Goal: Task Accomplishment & Management: Manage account settings

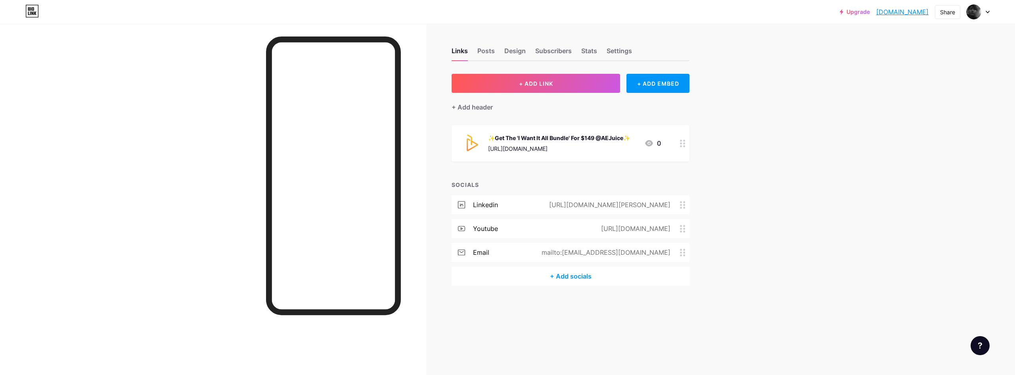
click at [589, 227] on div "[URL][DOMAIN_NAME]" at bounding box center [635, 229] width 92 height 10
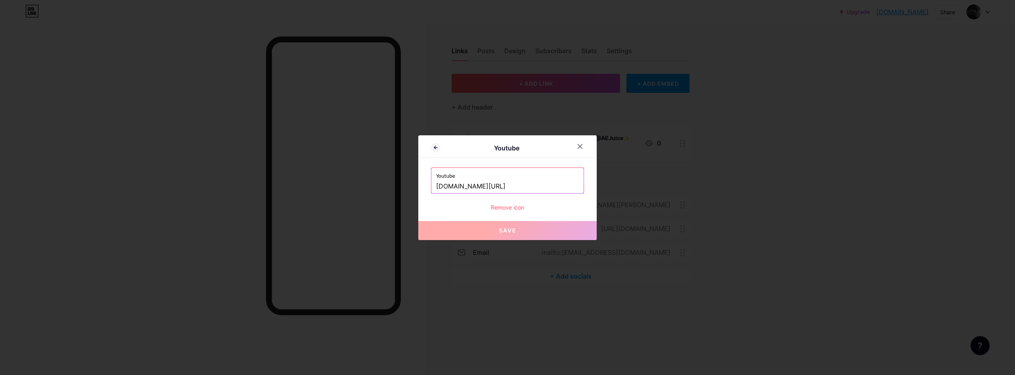
click at [545, 186] on input "[DOMAIN_NAME][URL]" at bounding box center [507, 186] width 143 height 13
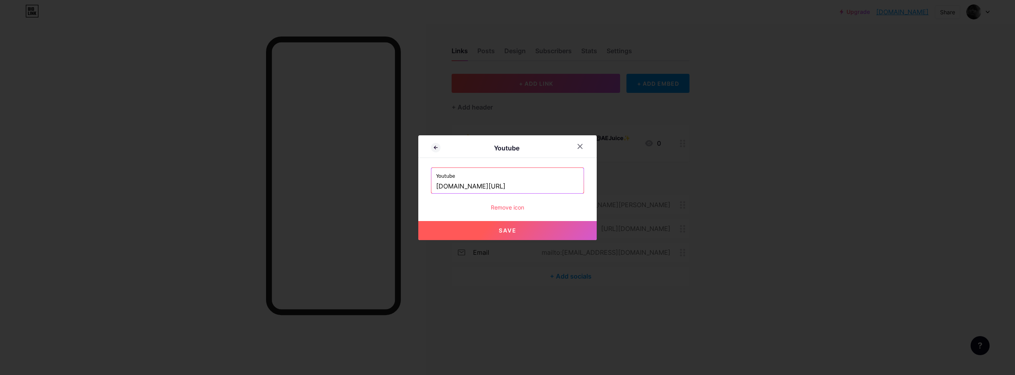
click at [553, 227] on button "Save" at bounding box center [507, 230] width 179 height 19
type input "[URL][DOMAIN_NAME]"
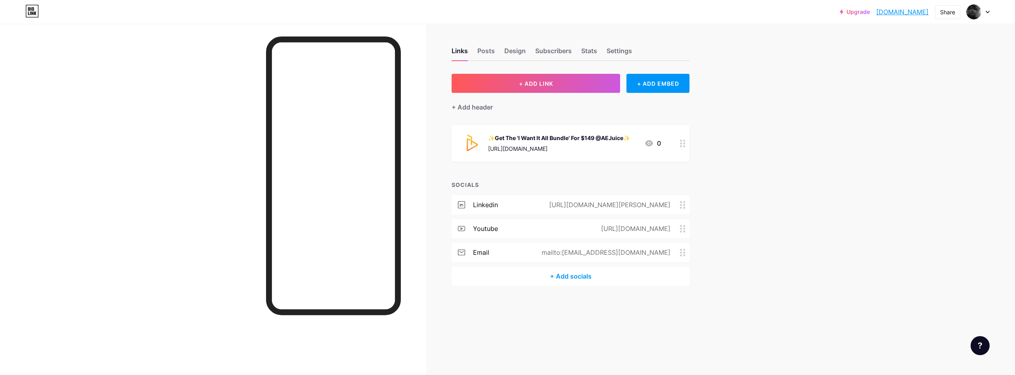
click at [537, 205] on div "[URL][DOMAIN_NAME][PERSON_NAME]" at bounding box center [609, 205] width 144 height 10
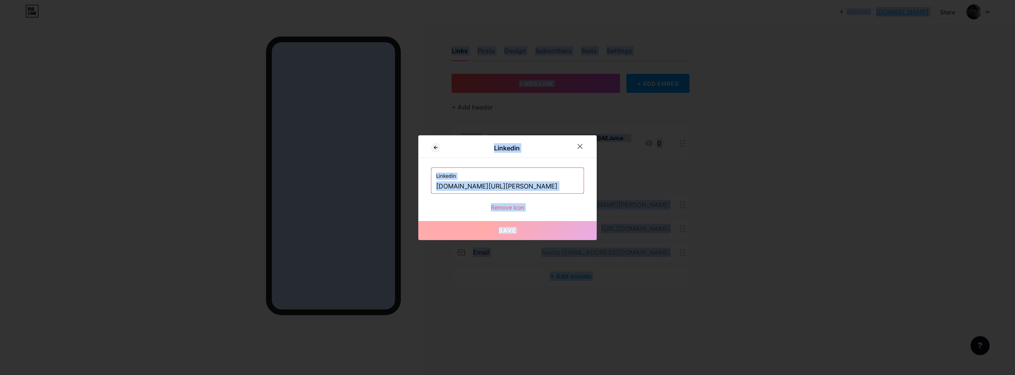
click at [541, 188] on input "[DOMAIN_NAME][URL][PERSON_NAME]" at bounding box center [507, 186] width 143 height 13
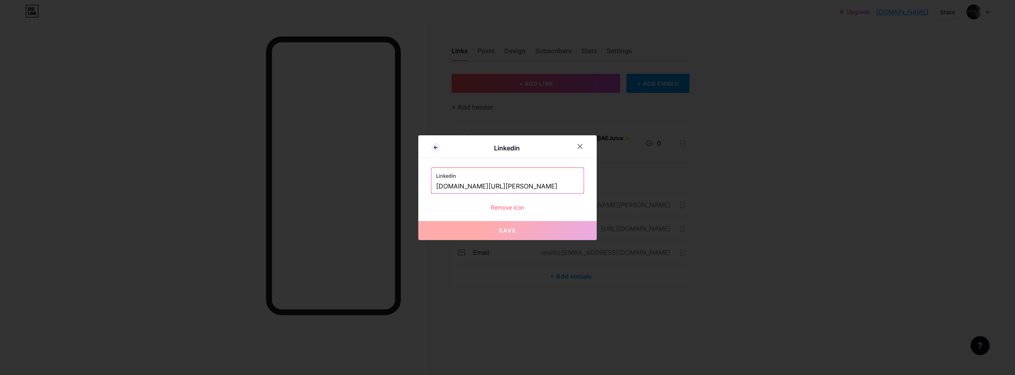
paste input "ranaco"
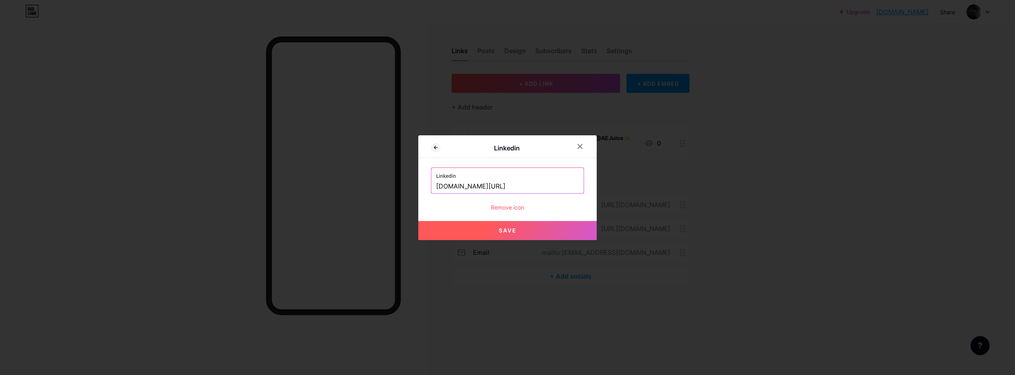
click at [528, 221] on button "Save" at bounding box center [507, 230] width 179 height 19
type input "[URL][DOMAIN_NAME]"
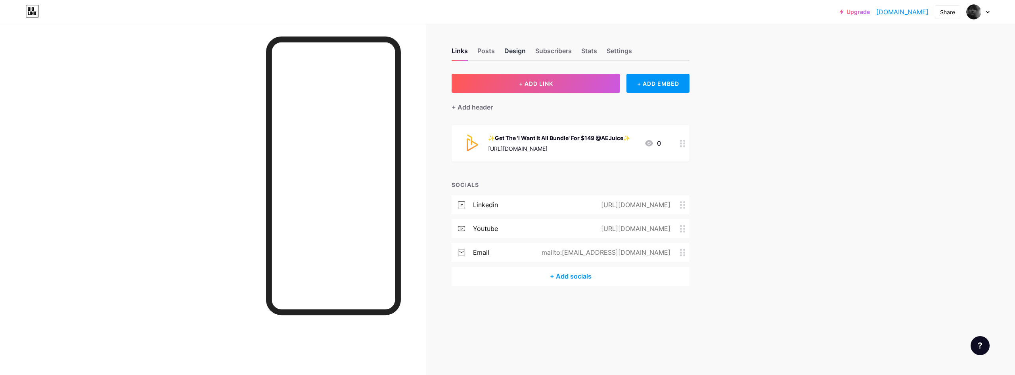
click at [511, 55] on div "Design" at bounding box center [515, 53] width 21 height 14
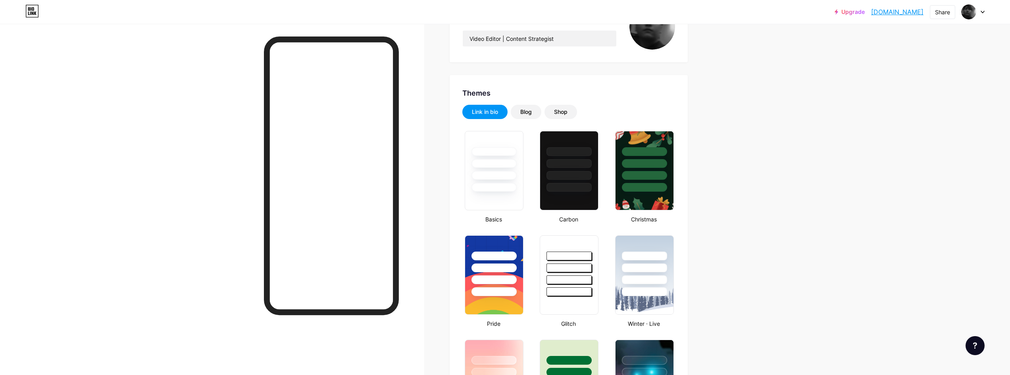
scroll to position [159, 0]
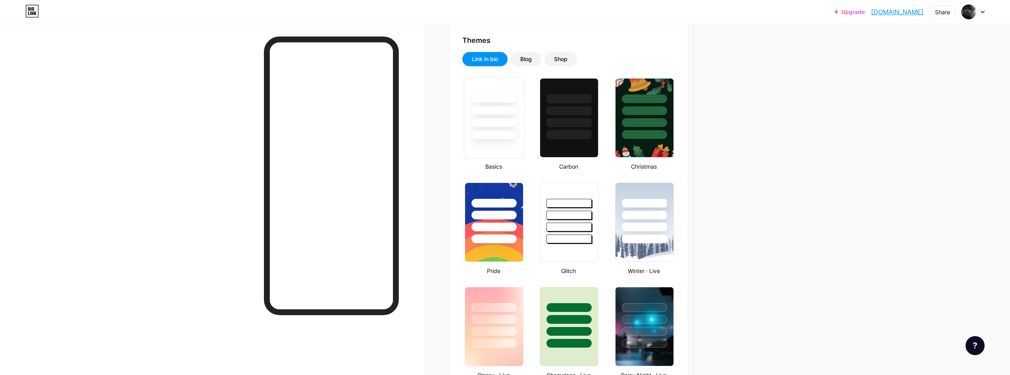
click at [484, 144] on div at bounding box center [494, 118] width 60 height 82
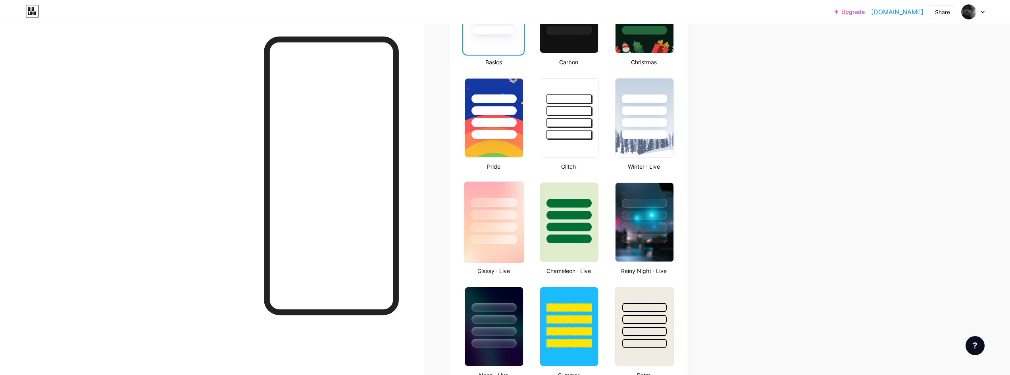
scroll to position [265, 0]
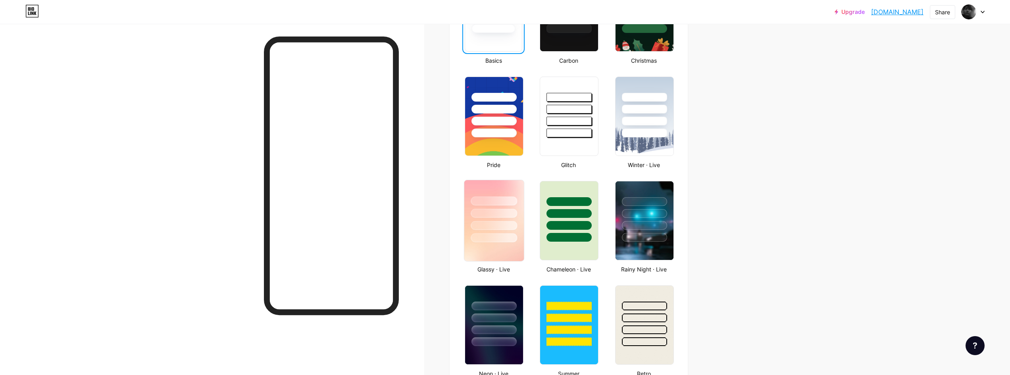
click at [495, 252] on img at bounding box center [494, 220] width 60 height 81
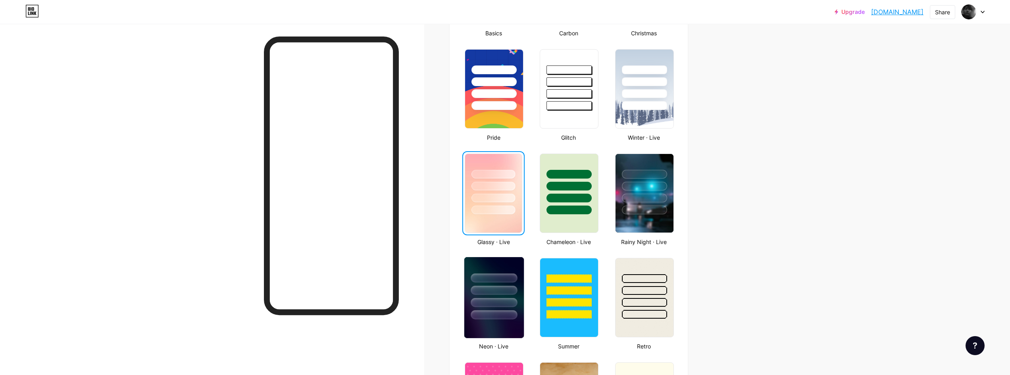
scroll to position [317, 0]
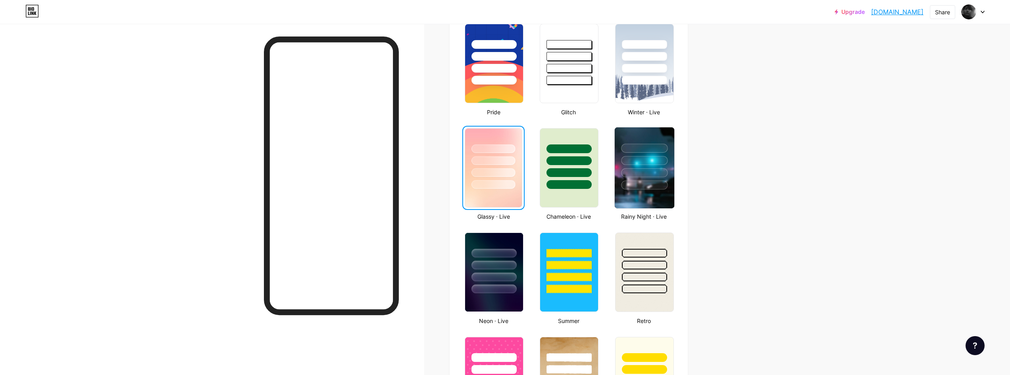
click at [662, 169] on div at bounding box center [644, 172] width 46 height 9
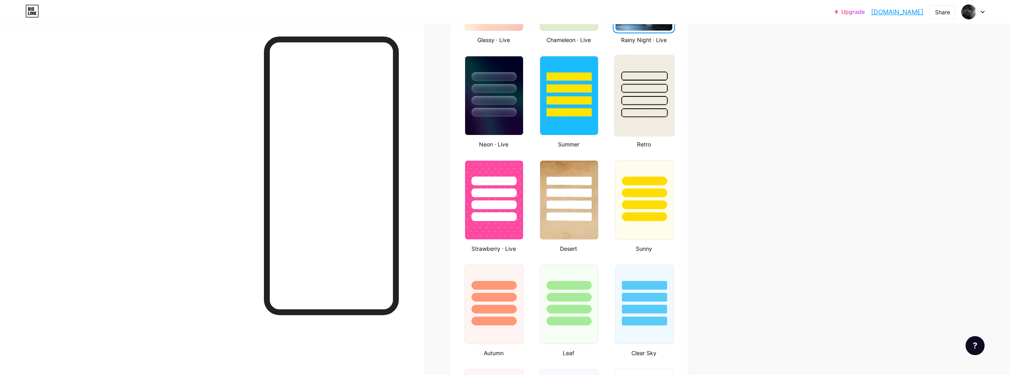
scroll to position [476, 0]
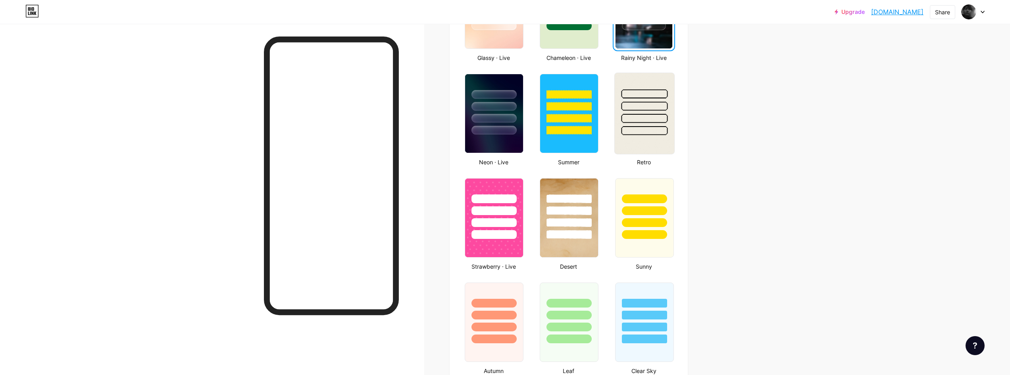
click at [642, 128] on div at bounding box center [644, 130] width 46 height 9
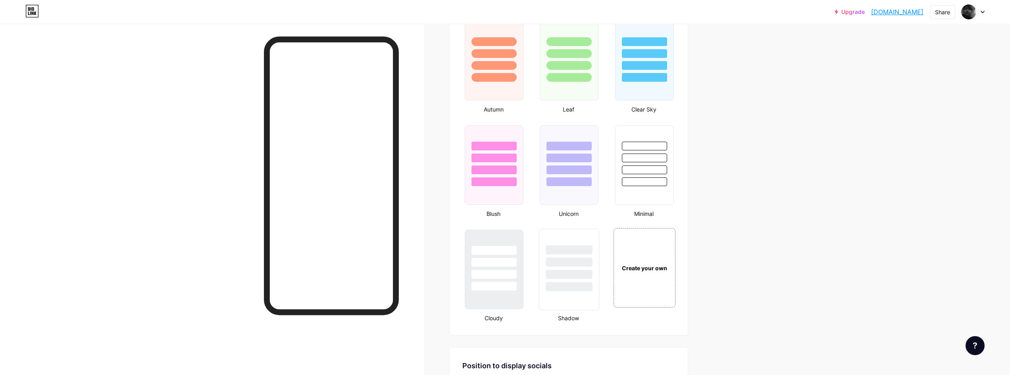
scroll to position [793, 0]
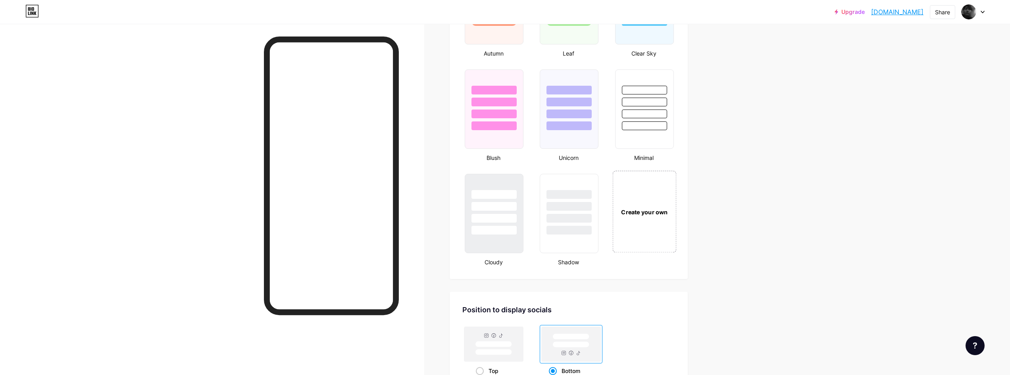
click at [640, 236] on div "Create your own" at bounding box center [644, 212] width 64 height 82
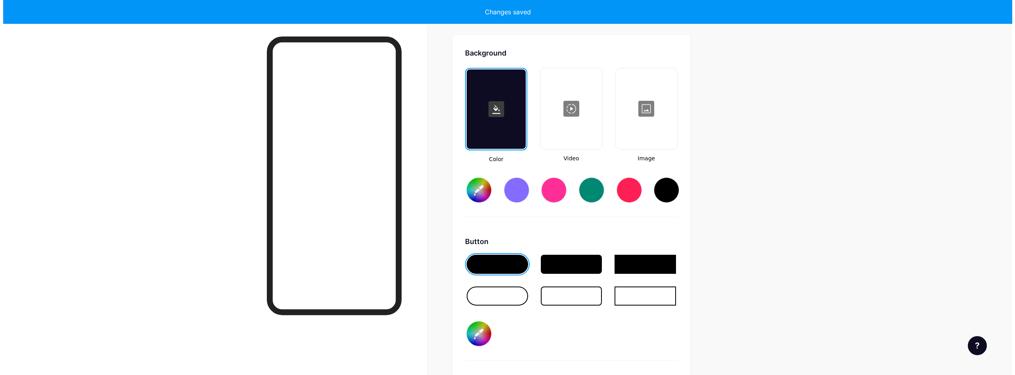
scroll to position [1053, 0]
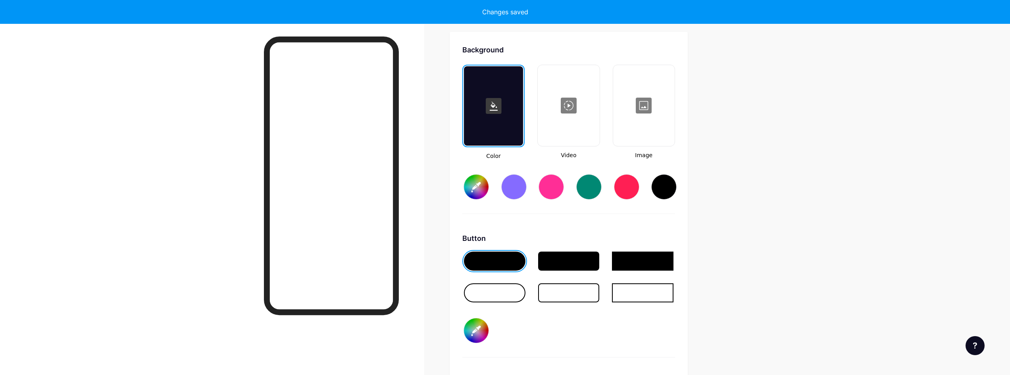
type input "#ffffff"
type input "#000000"
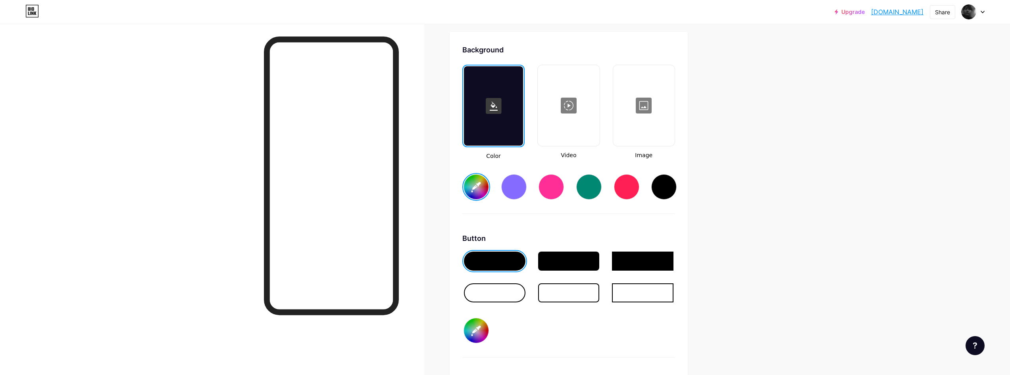
click at [551, 127] on div at bounding box center [568, 105] width 60 height 79
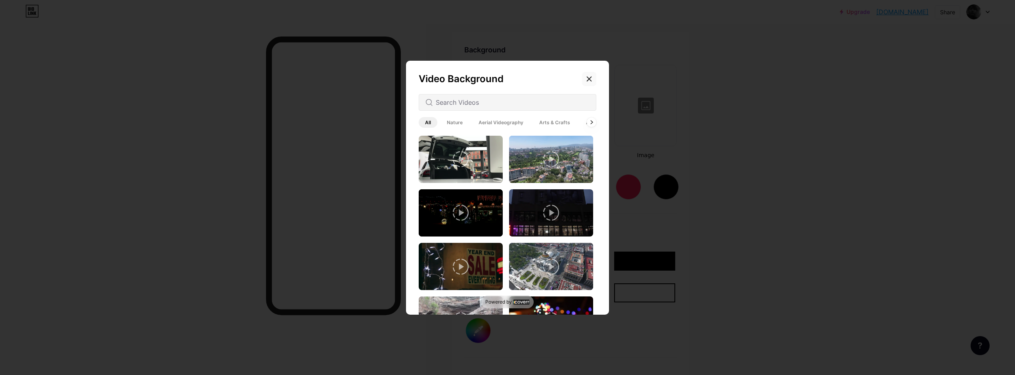
click at [590, 81] on icon at bounding box center [589, 79] width 6 height 6
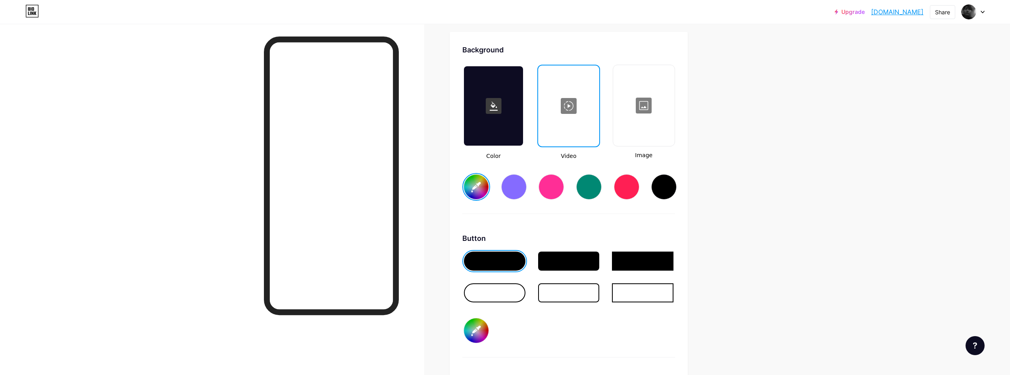
click at [509, 124] on div at bounding box center [493, 105] width 59 height 79
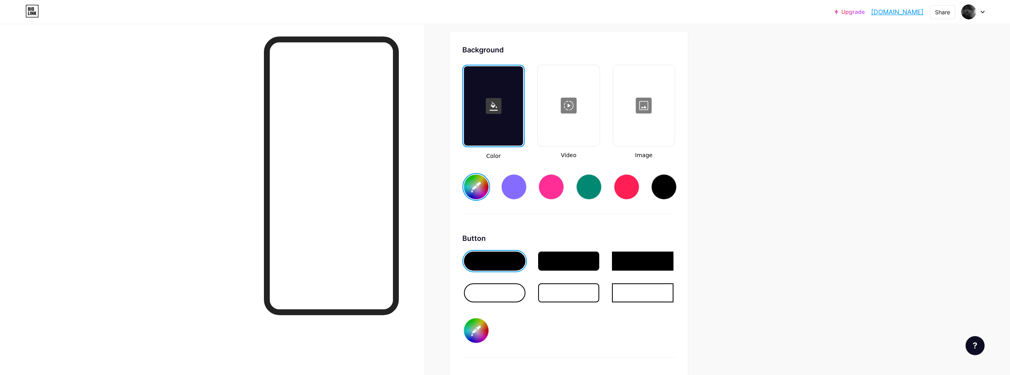
click at [673, 189] on div at bounding box center [663, 186] width 25 height 25
click at [488, 190] on input "#000000" at bounding box center [476, 187] width 25 height 25
click at [634, 229] on div "Background Color Video Image #1a1a1a Button #000000 Font Inter Poppins EB Garam…" at bounding box center [568, 279] width 213 height 470
click at [552, 265] on div at bounding box center [568, 260] width 61 height 19
click at [482, 333] on input "#000000" at bounding box center [476, 330] width 25 height 25
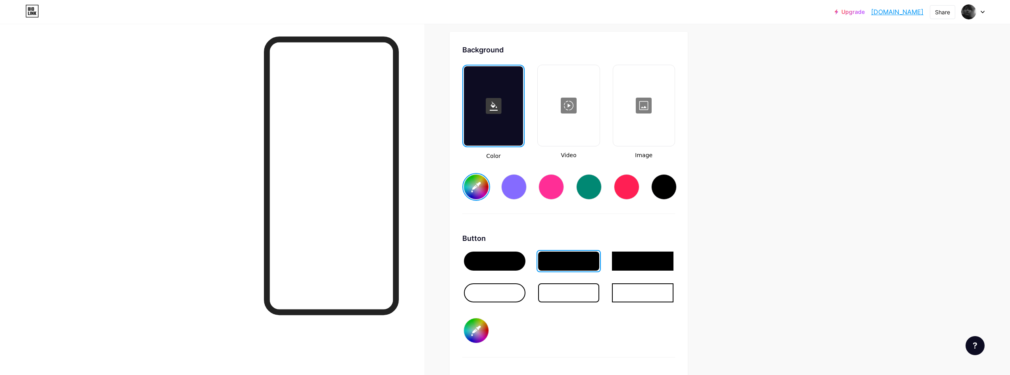
type input "#1a1a1a"
type input "#2c2626"
type input "#1a1a1a"
type input "#292323"
type input "#1a1a1a"
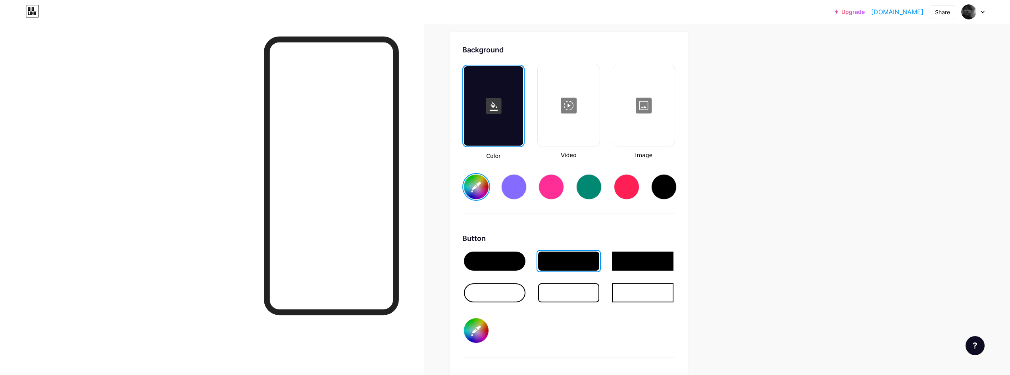
type input "#292424"
type input "#1a1a1a"
type input "#282424"
type input "#1a1a1a"
type input "#262222"
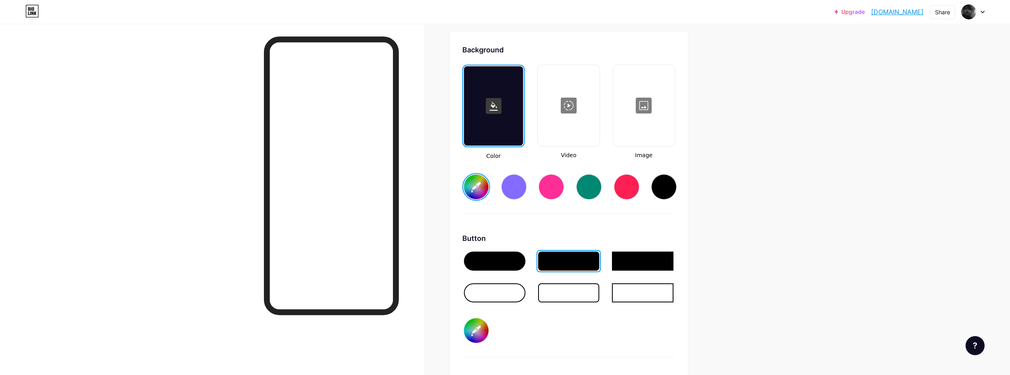
type input "#1a1a1a"
type input "#252222"
type input "#1a1a1a"
type input "#282525"
type input "#1a1a1a"
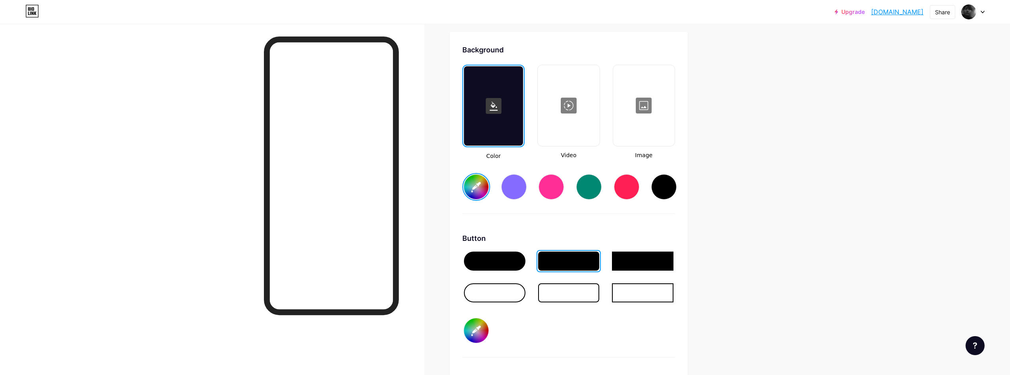
type input "#2a2727"
type input "#1a1a1a"
type input "#2d2a2a"
type input "#1a1a1a"
type input "#2f2d2d"
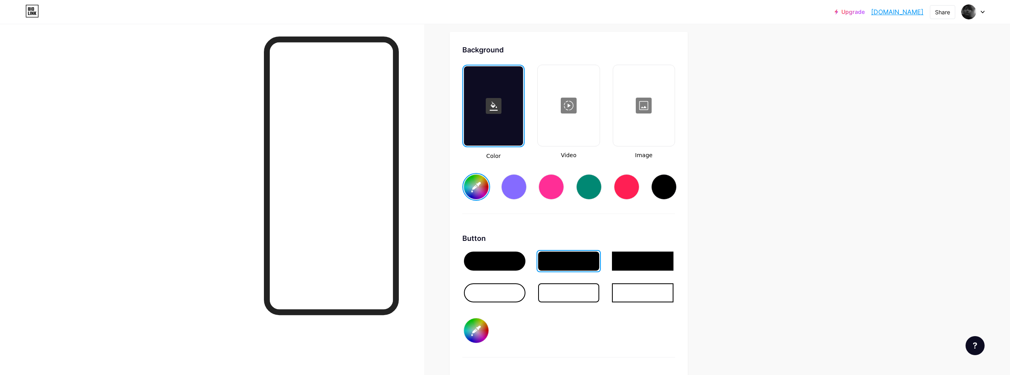
type input "#1a1a1a"
type input "#312f2f"
type input "#1a1a1a"
type input "#343232"
type input "#1a1a1a"
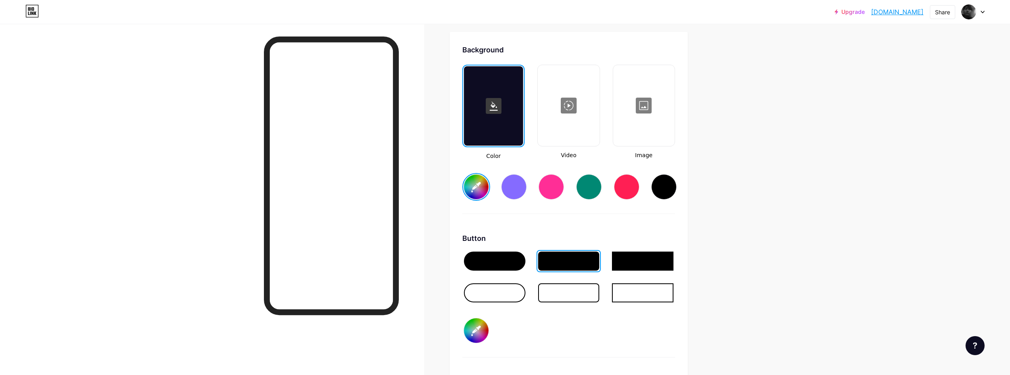
type input "#373434"
type input "#1a1a1a"
type input "#393737"
type input "#1a1a1a"
type input "#393838"
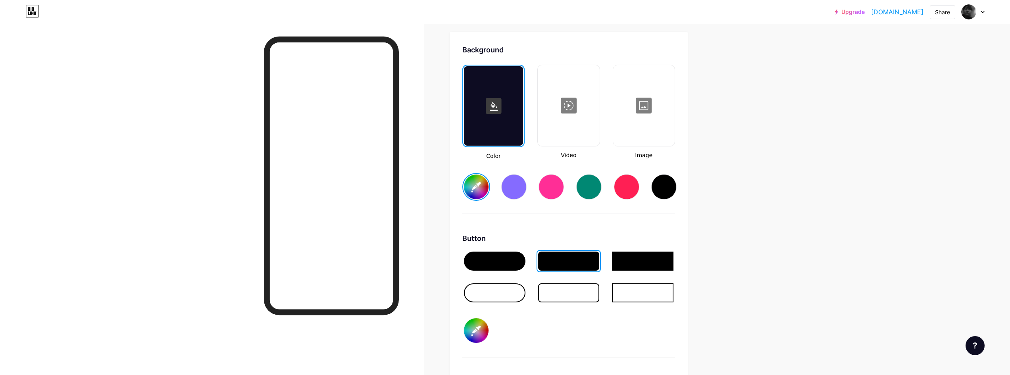
type input "#1a1a1a"
type input "#3b3a3a"
type input "#1a1a1a"
type input "#3e3d3d"
type input "#1a1a1a"
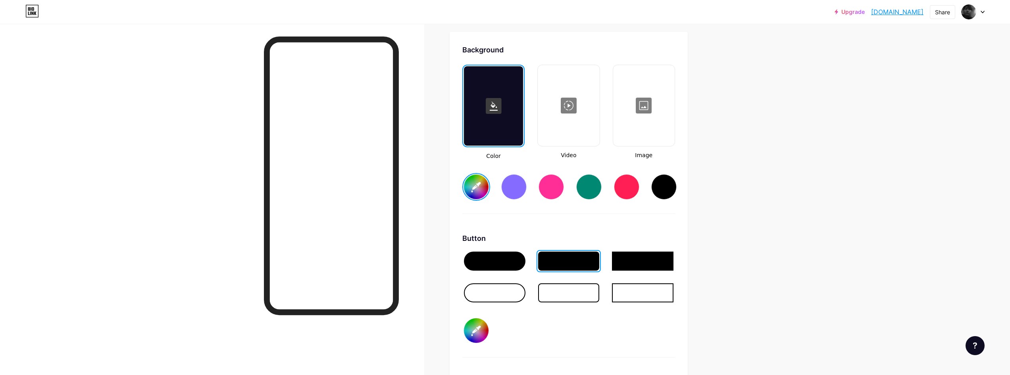
type input "#404040"
type input "#1a1a1a"
type input "#424242"
type input "#1a1a1a"
type input "#454545"
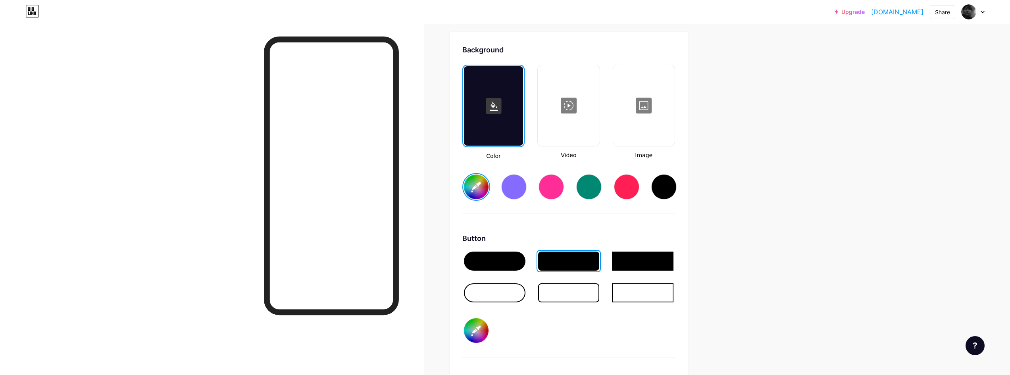
type input "#1a1a1a"
type input "#474747"
type input "#1a1a1a"
type input "#4a4a4a"
type input "#1a1a1a"
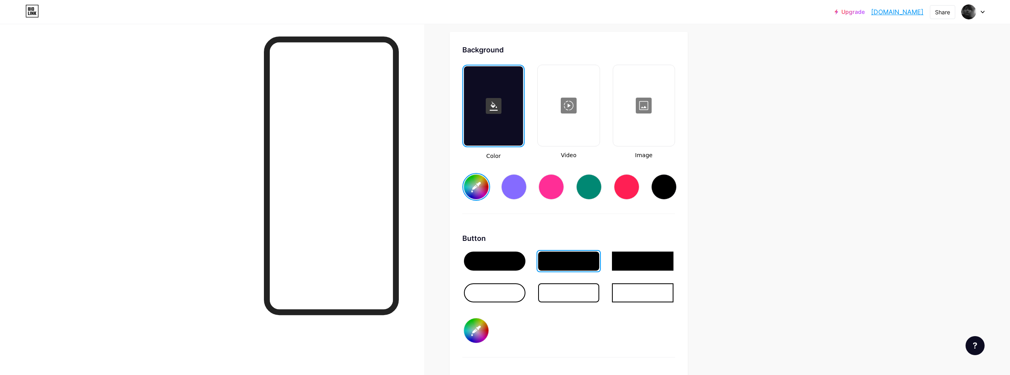
type input "#4d4d4d"
type input "#1a1a1a"
type input "#4f4f4f"
type input "#1a1a1a"
type input "#525252"
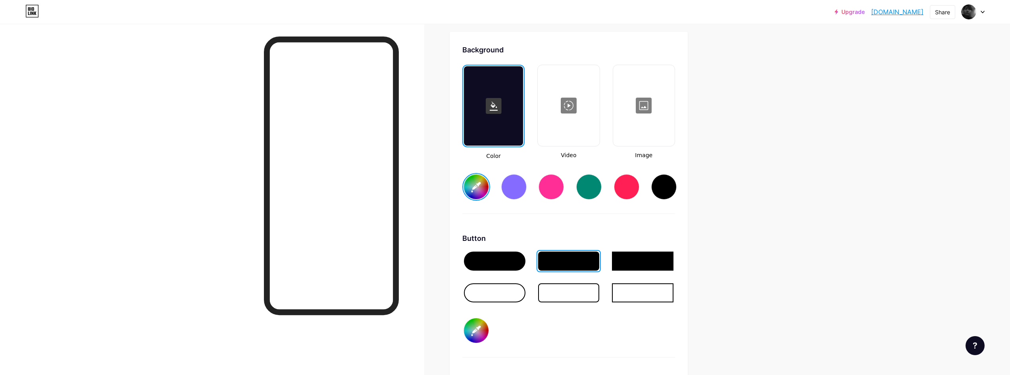
type input "#1a1a1a"
type input "#545454"
type input "#1a1a1a"
type input "#272525"
type input "#1a1a1a"
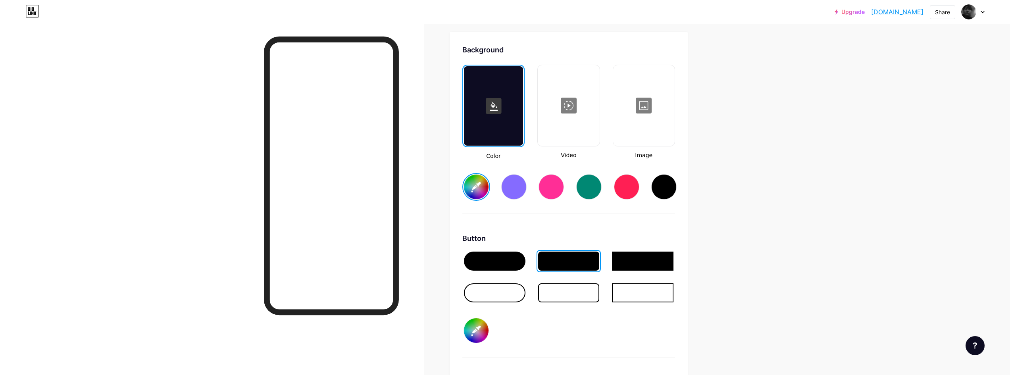
type input "#272626"
type input "#1a1a1a"
type input "#292929"
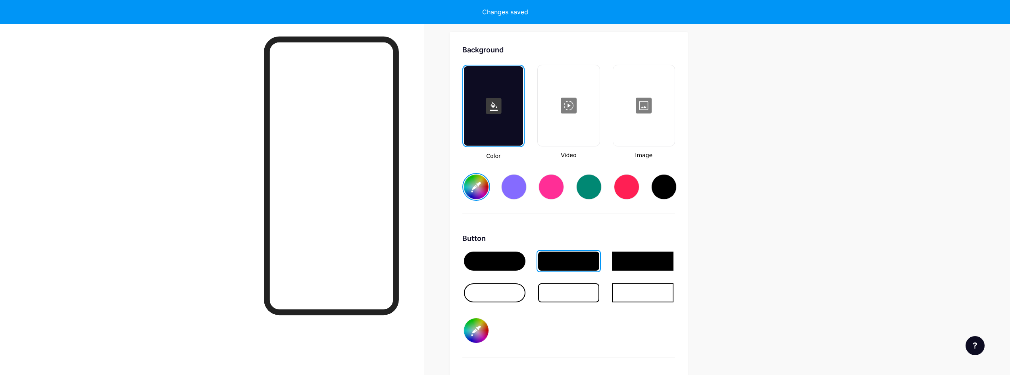
type input "#1a1a1a"
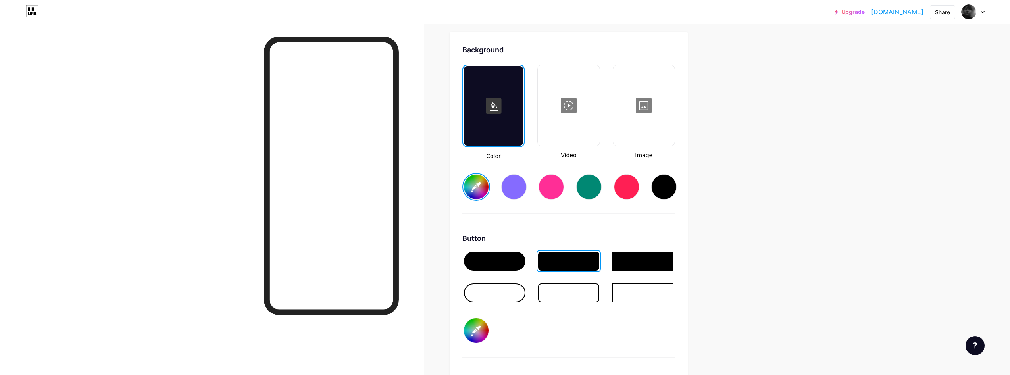
type input "#292929"
click at [602, 319] on div "Button #292929" at bounding box center [568, 295] width 213 height 125
click at [626, 115] on div at bounding box center [644, 105] width 60 height 79
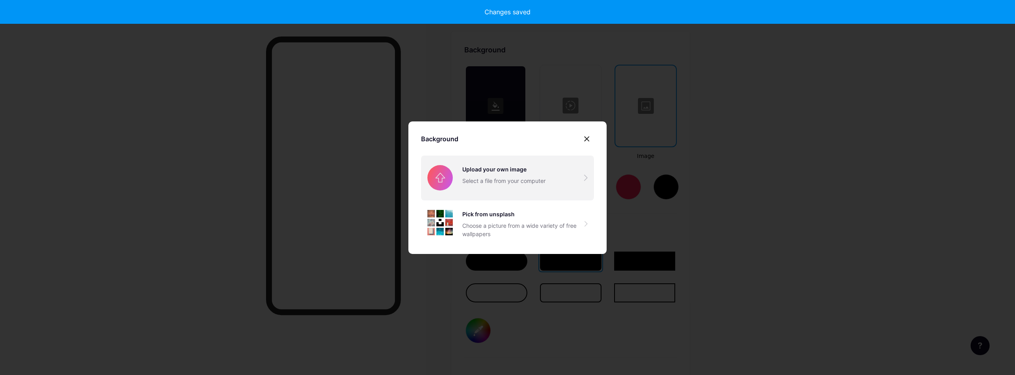
click at [527, 176] on input "file" at bounding box center [507, 177] width 173 height 44
type input "#1a1a1a"
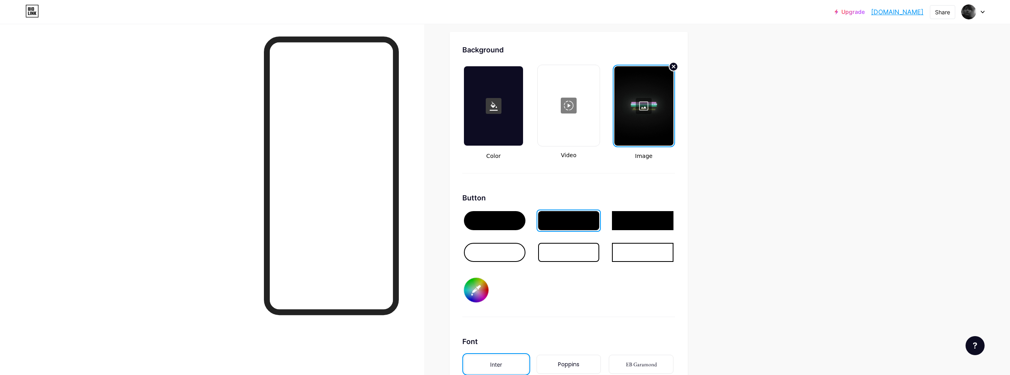
click at [588, 124] on div at bounding box center [568, 105] width 60 height 79
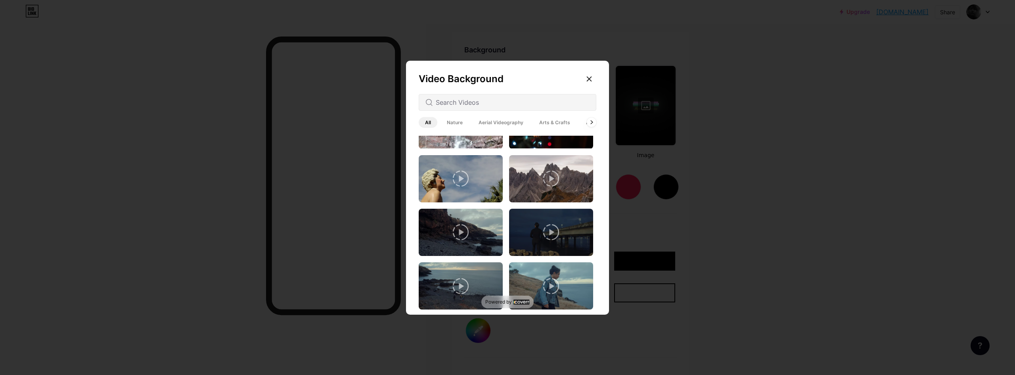
scroll to position [265, 0]
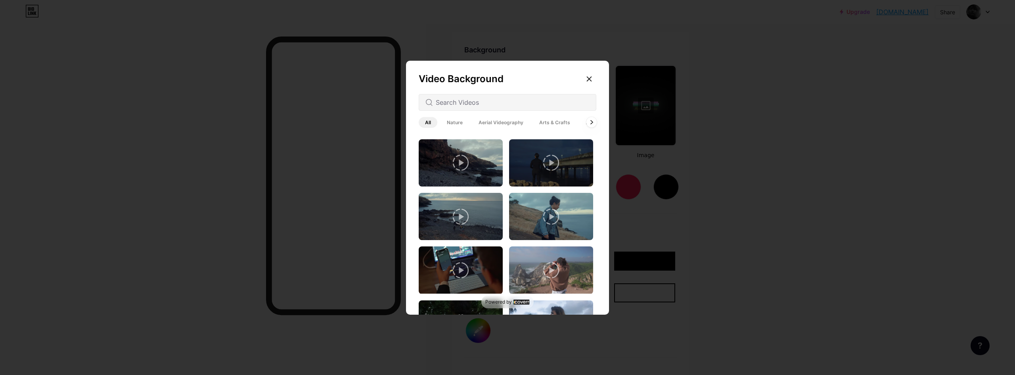
click at [593, 125] on div at bounding box center [592, 122] width 10 height 10
click at [588, 123] on div at bounding box center [592, 122] width 10 height 10
click at [587, 123] on div at bounding box center [592, 122] width 10 height 10
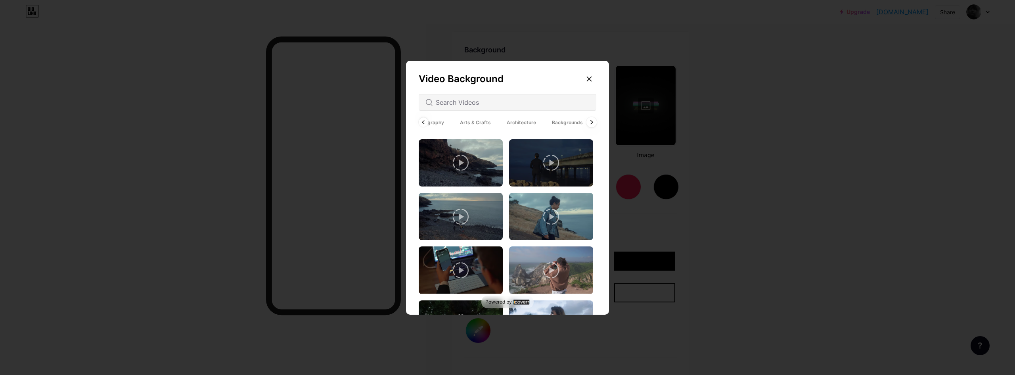
scroll to position [0, 107]
click at [547, 125] on span "Backgrounds" at bounding box center [540, 122] width 44 height 11
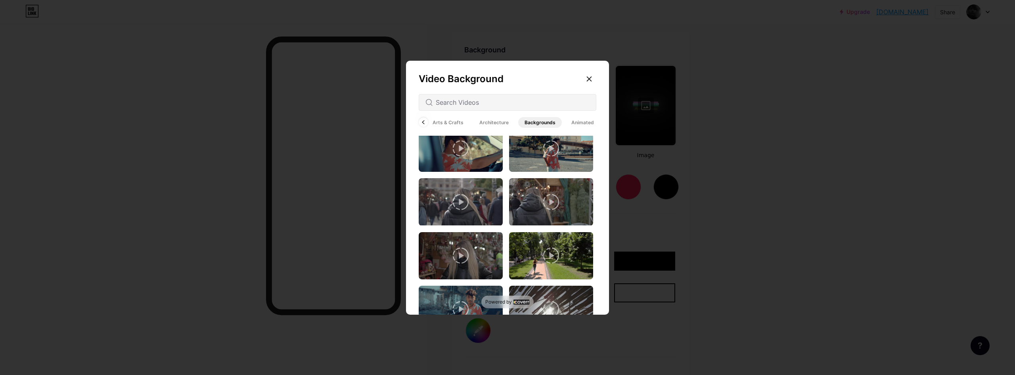
scroll to position [211, 0]
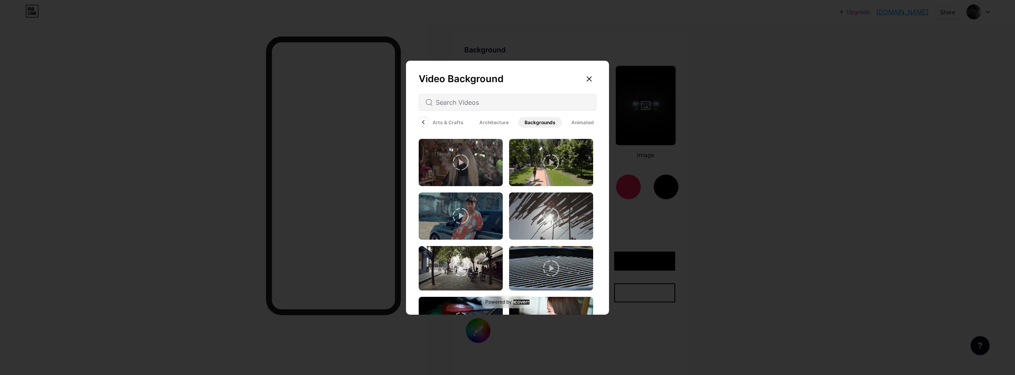
click at [573, 123] on span "Animated" at bounding box center [582, 122] width 35 height 11
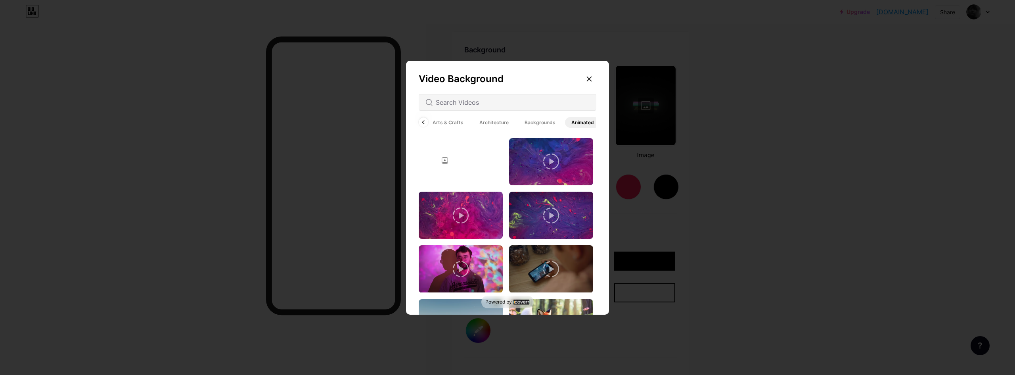
scroll to position [370, 0]
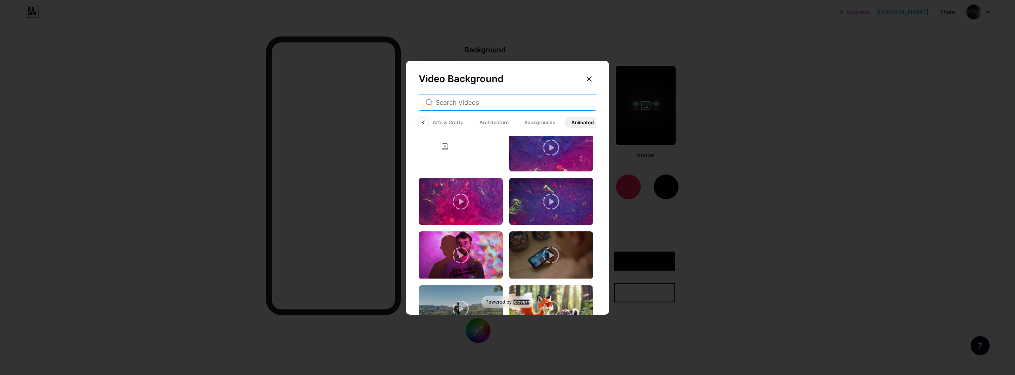
click at [494, 100] on input "text" at bounding box center [513, 103] width 154 height 10
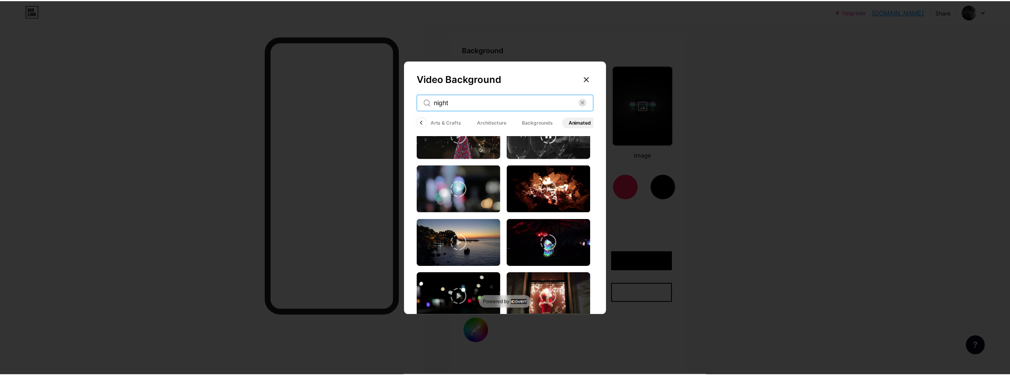
scroll to position [1166, 0]
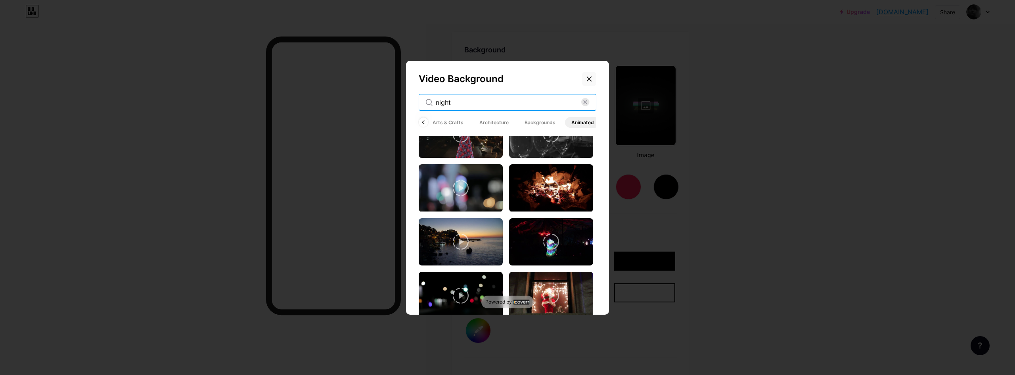
type input "night"
click at [591, 78] on icon at bounding box center [589, 79] width 6 height 6
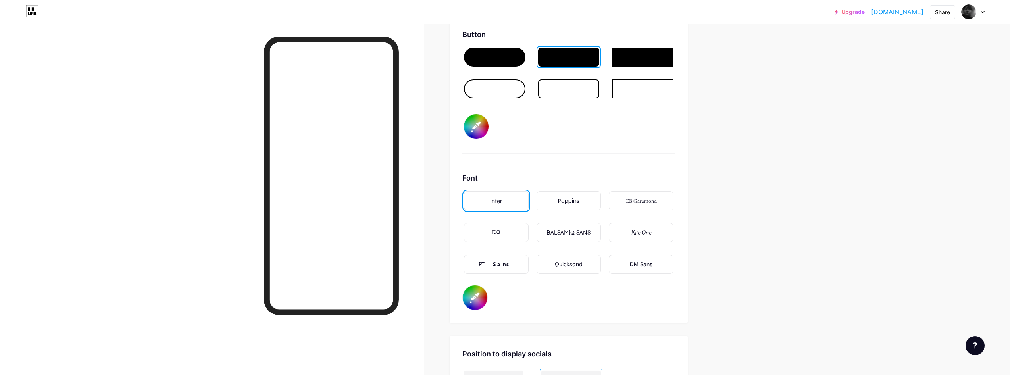
scroll to position [1318, 0]
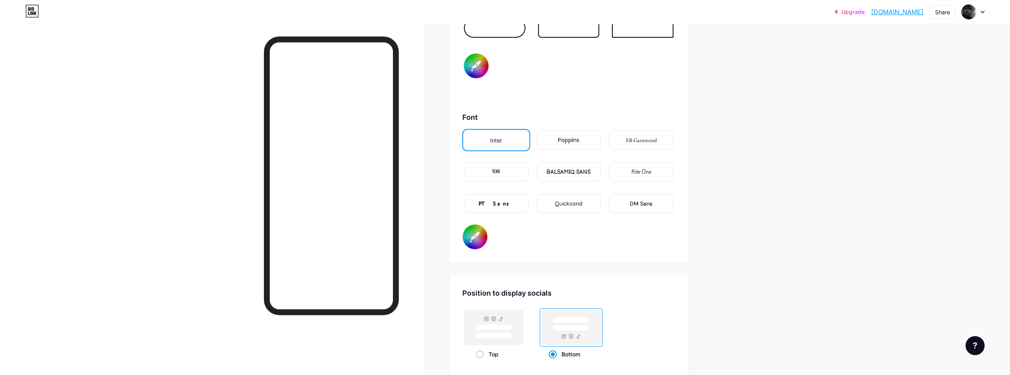
click at [585, 140] on div "Poppins" at bounding box center [568, 140] width 65 height 19
click at [630, 142] on div "EB Garamond" at bounding box center [641, 140] width 31 height 8
click at [522, 174] on div "TEKO" at bounding box center [496, 171] width 65 height 19
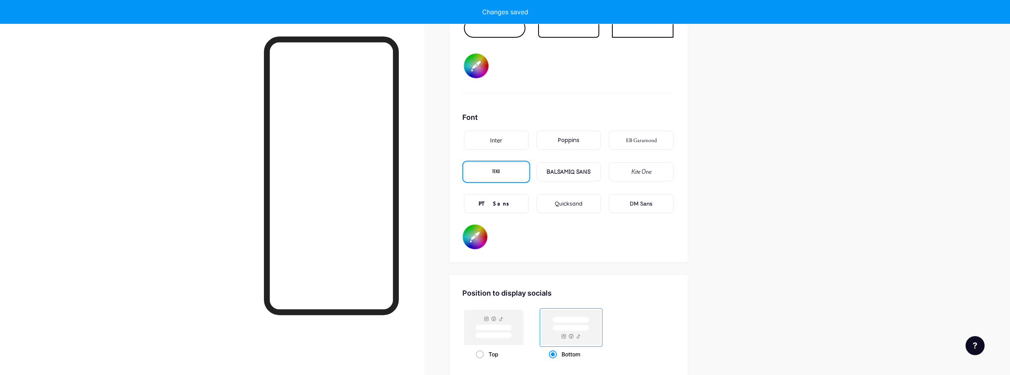
type input "#1a1a1a"
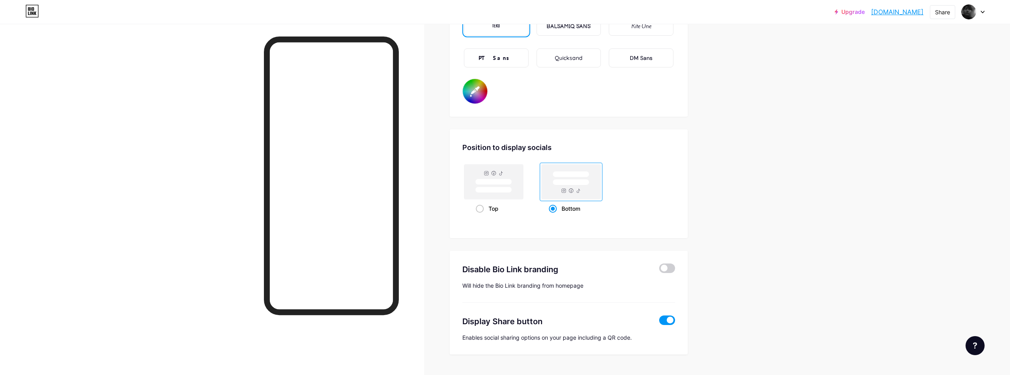
scroll to position [1476, 0]
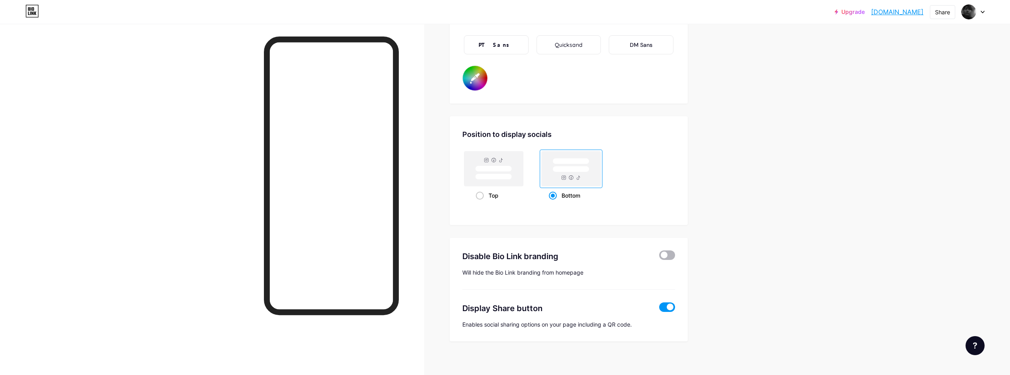
click at [664, 256] on span at bounding box center [667, 255] width 16 height 10
click at [659, 257] on input "checkbox" at bounding box center [659, 257] width 0 height 0
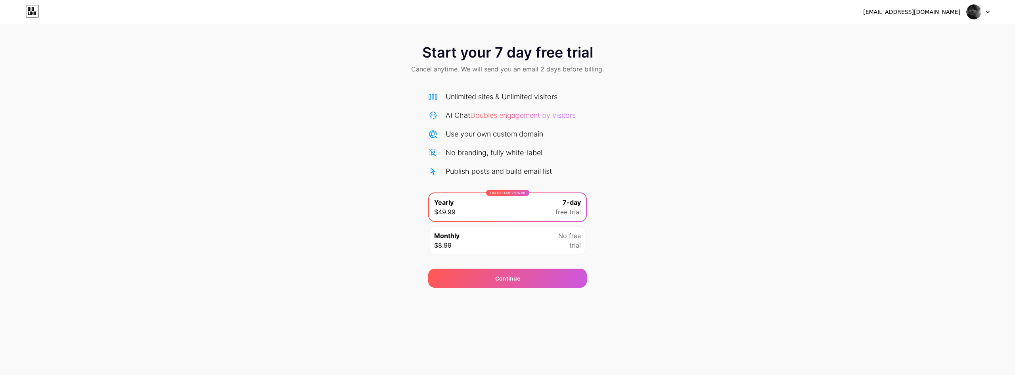
drag, startPoint x: 271, startPoint y: 90, endPoint x: 263, endPoint y: 93, distance: 9.3
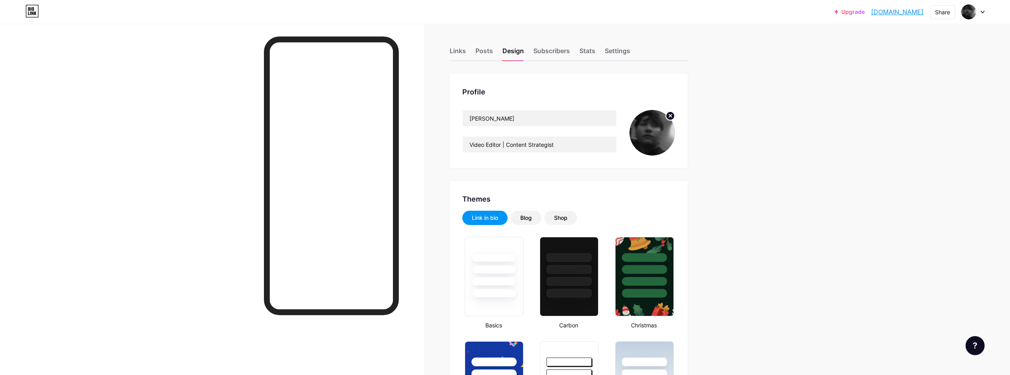
type input "#292929"
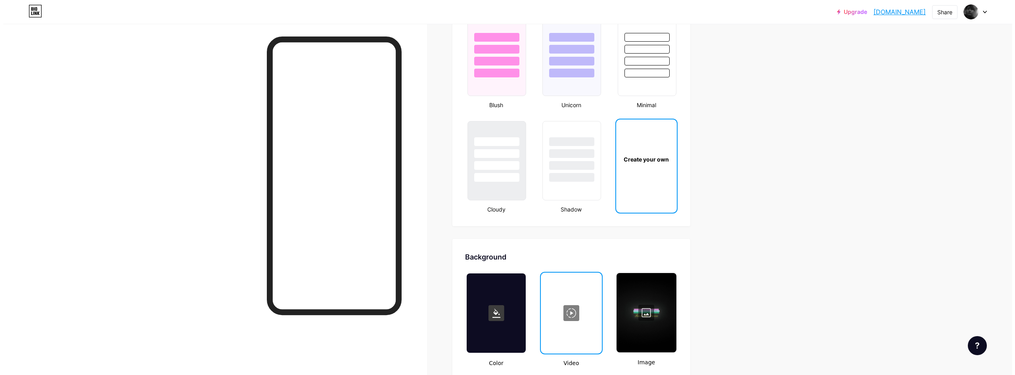
scroll to position [1005, 0]
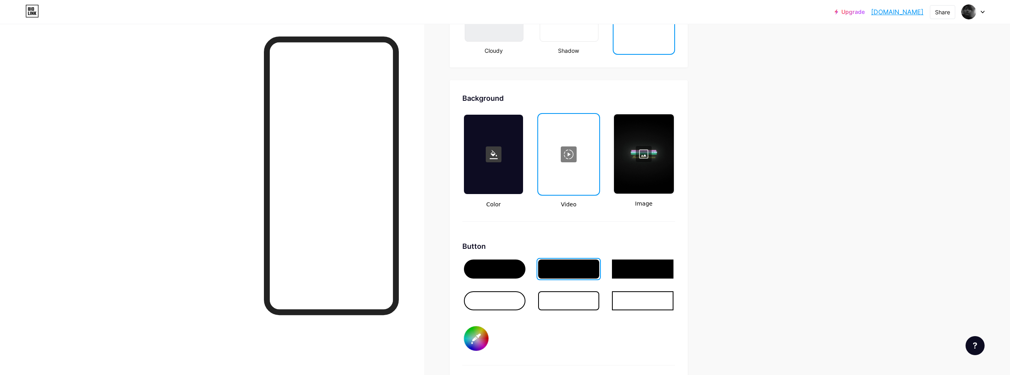
click at [473, 170] on div at bounding box center [493, 154] width 59 height 79
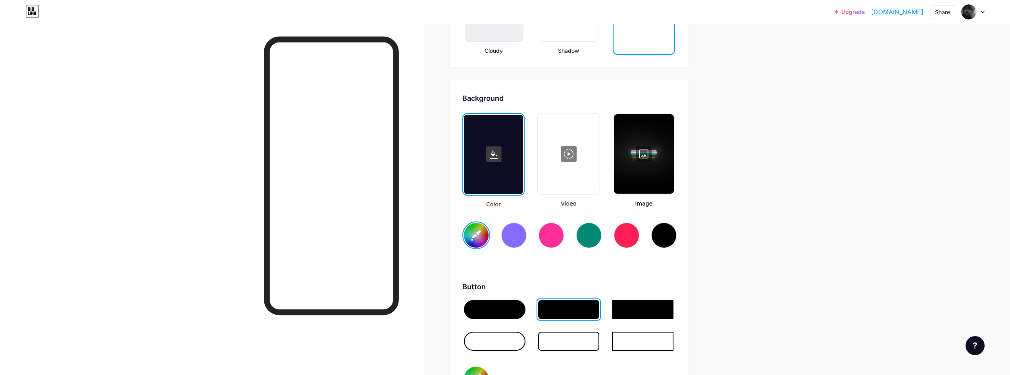
type input "#ffffff"
type input "#1a1a1a"
click at [632, 179] on div at bounding box center [644, 153] width 60 height 79
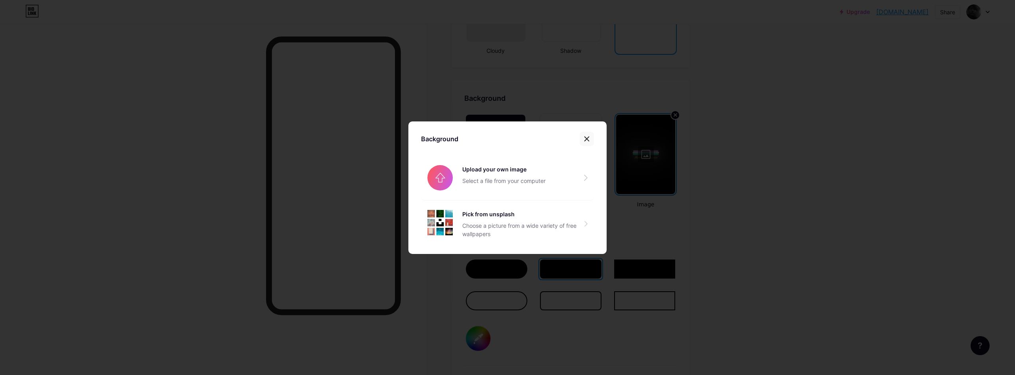
click at [587, 140] on icon at bounding box center [587, 139] width 6 height 6
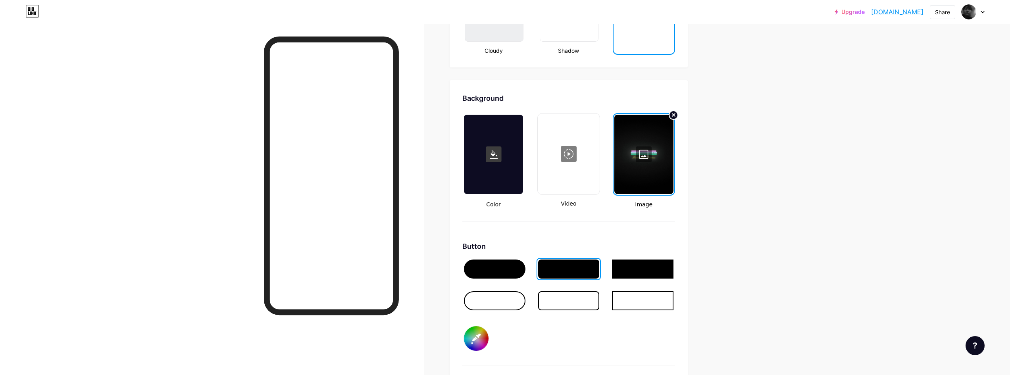
click at [484, 147] on div at bounding box center [493, 154] width 59 height 79
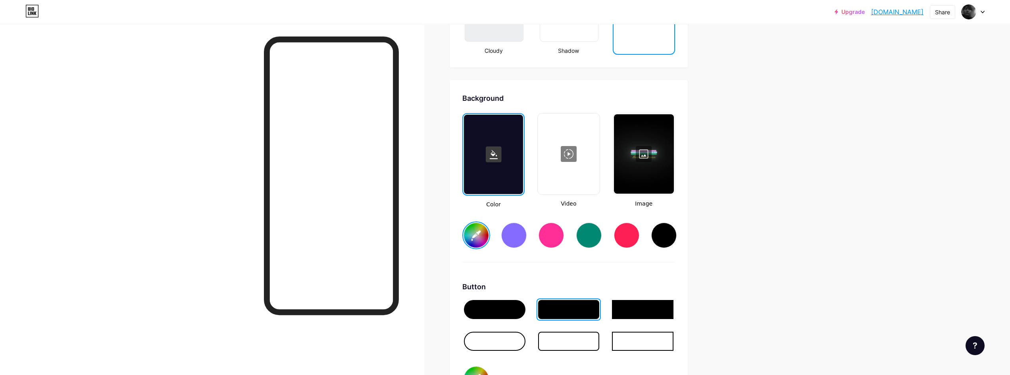
type input "#ffffff"
type input "#1a1a1a"
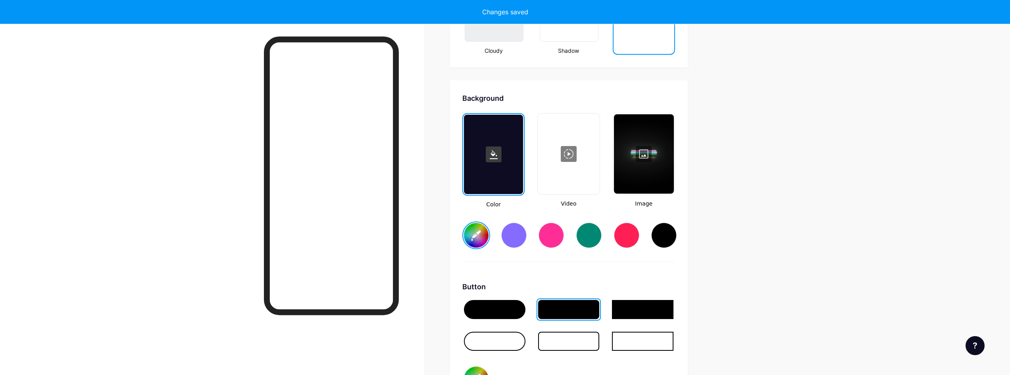
type input "#ffffff"
type input "#1a1a1a"
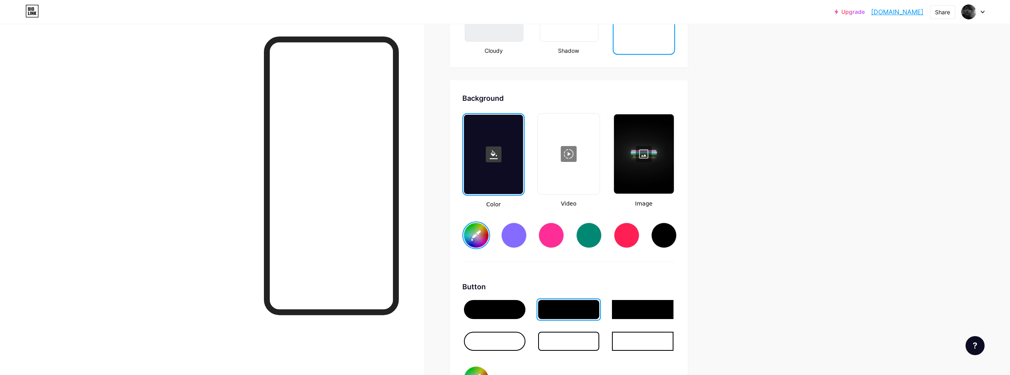
click at [661, 244] on div at bounding box center [663, 235] width 25 height 25
type input "#ffffff"
type input "#000000"
click at [487, 236] on input "#000000" at bounding box center [476, 235] width 25 height 25
type input "#ffffff"
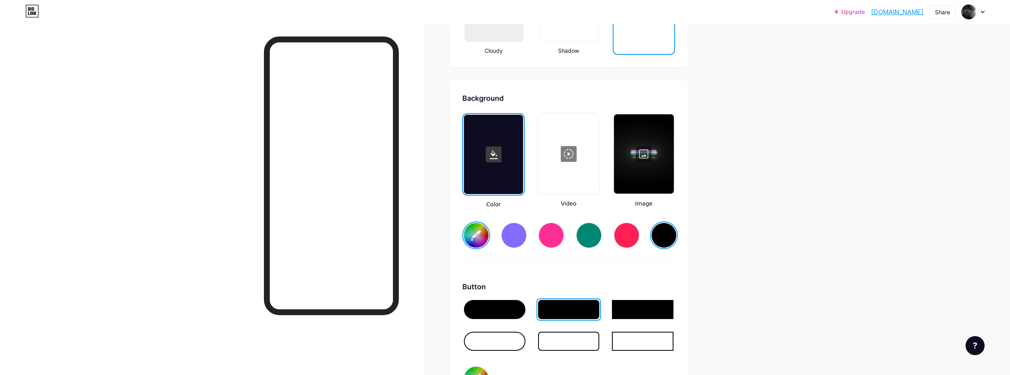
type input "#030303"
type input "#ffffff"
type input "#050505"
type input "#ffffff"
type input "#080808"
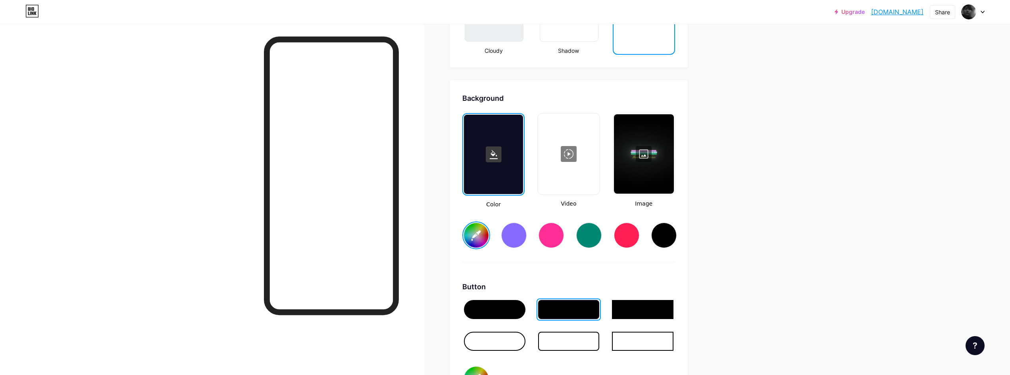
type input "#ffffff"
type input "#0a0a0a"
type input "#ffffff"
type input "#0d0d0d"
type input "#ffffff"
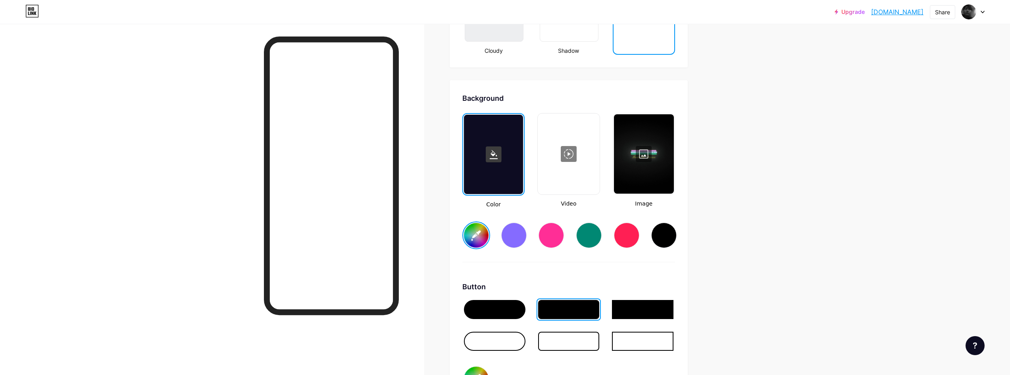
type input "#0f0f0f"
type input "#ffffff"
type input "#121212"
type input "#ffffff"
type input "#141414"
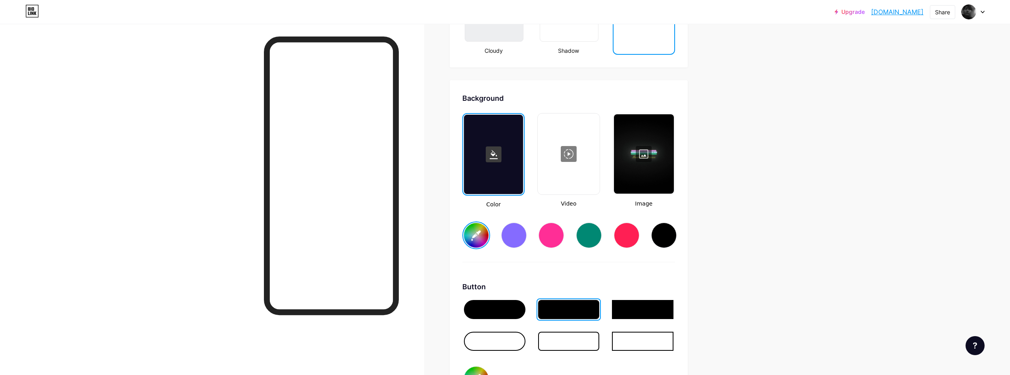
type input "#ffffff"
type input "#171717"
click at [600, 277] on div "Background Color Video Image #171717 Button #292929 Font Inter Poppins EB Garam…" at bounding box center [568, 328] width 213 height 470
click at [633, 167] on div at bounding box center [644, 153] width 60 height 79
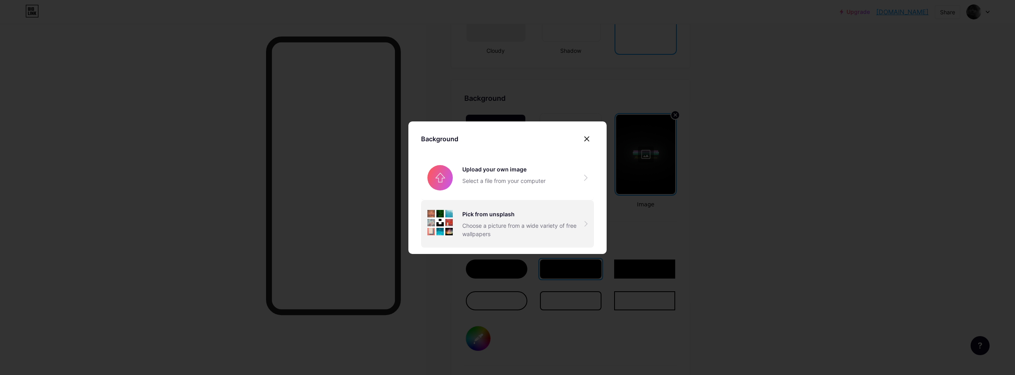
click at [495, 224] on div "Choose a picture from a wide variety of free wallpapers" at bounding box center [524, 229] width 122 height 17
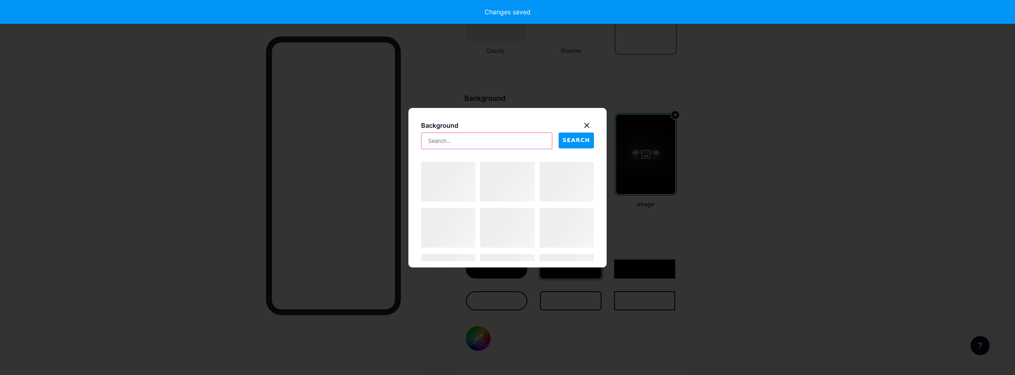
click at [478, 137] on input "text" at bounding box center [487, 141] width 131 height 16
type input "#ffffff"
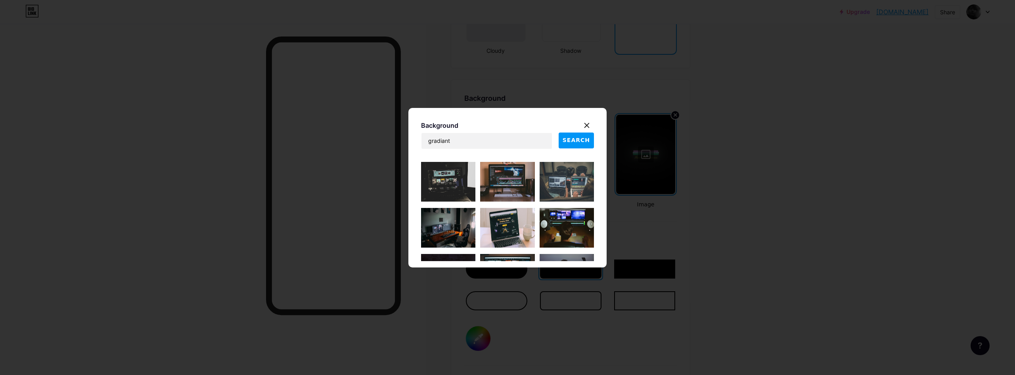
click at [568, 144] on button "SEARCH" at bounding box center [576, 140] width 35 height 16
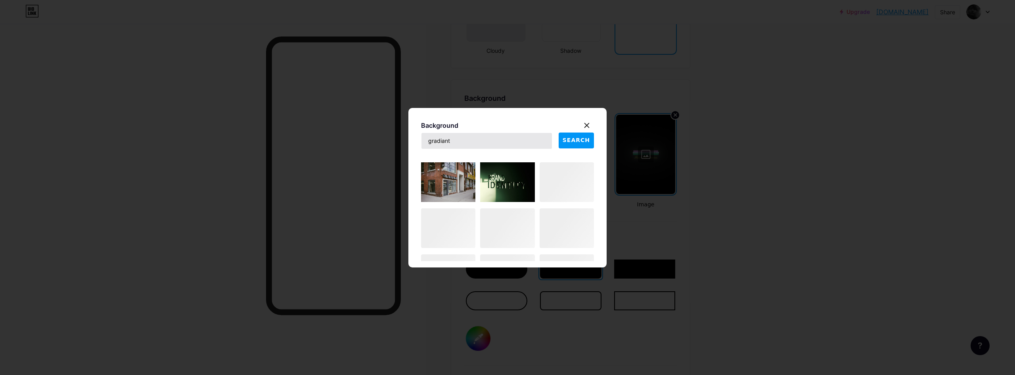
scroll to position [598, 0]
click at [430, 142] on input "gradiant" at bounding box center [487, 141] width 131 height 16
type input "black gradiant"
click at [578, 136] on span "SEARCH" at bounding box center [576, 140] width 27 height 8
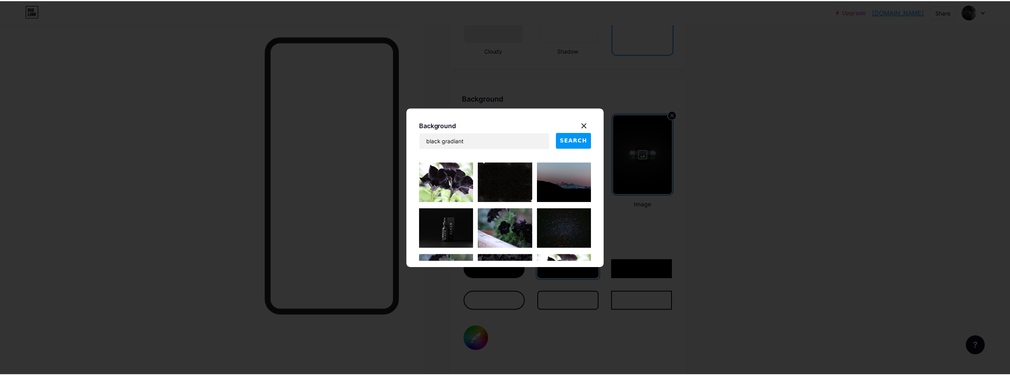
scroll to position [177, 0]
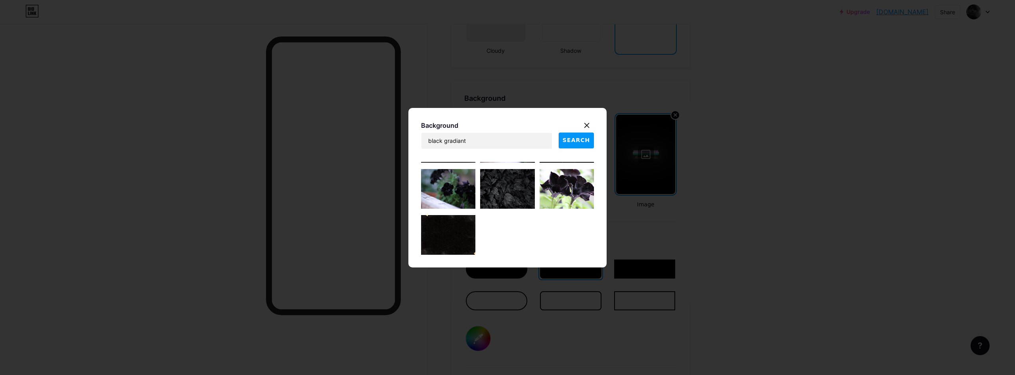
click at [460, 237] on img at bounding box center [448, 235] width 54 height 40
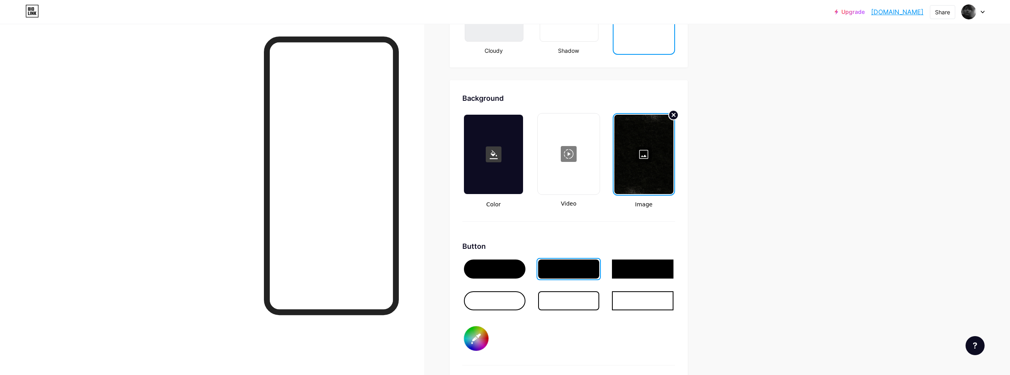
click at [675, 116] on icon at bounding box center [673, 114] width 3 height 3
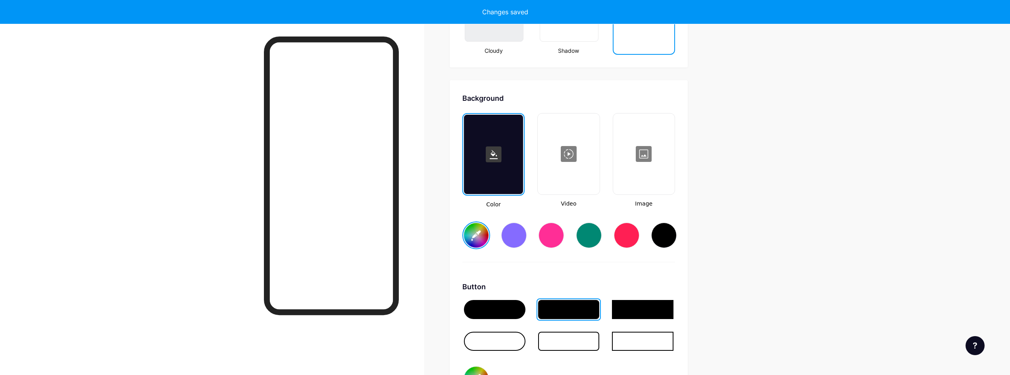
click at [484, 182] on div at bounding box center [493, 154] width 59 height 79
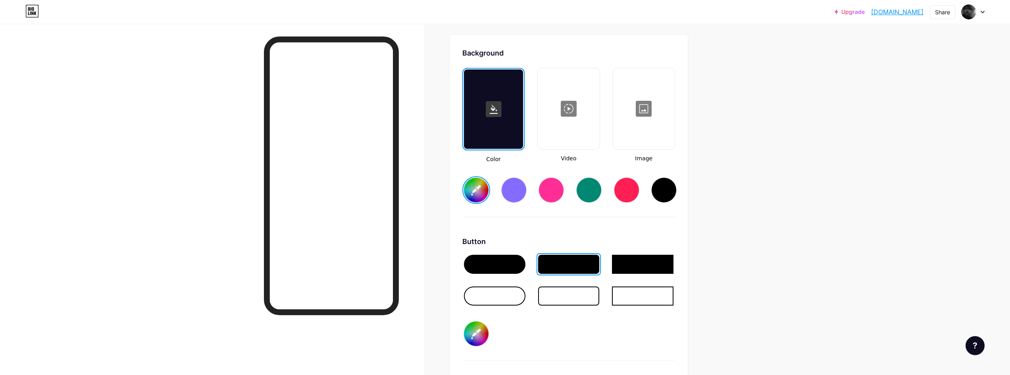
scroll to position [1111, 0]
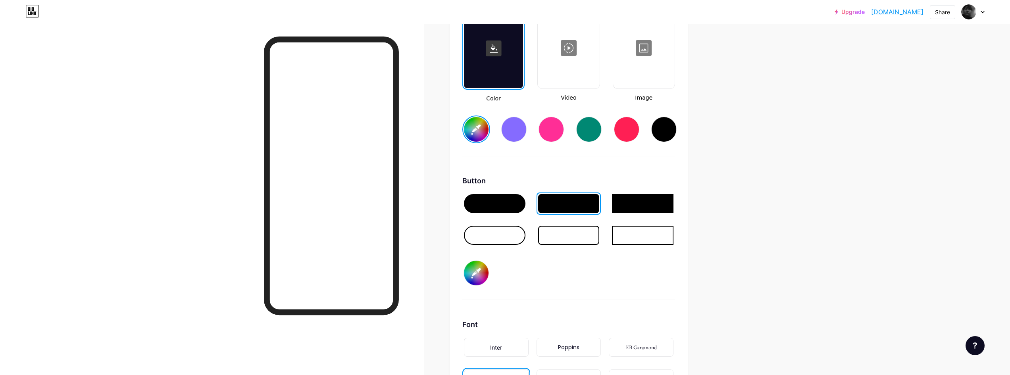
click at [508, 237] on div at bounding box center [494, 235] width 61 height 19
click at [559, 238] on div at bounding box center [568, 235] width 61 height 19
click at [557, 210] on div at bounding box center [568, 203] width 61 height 19
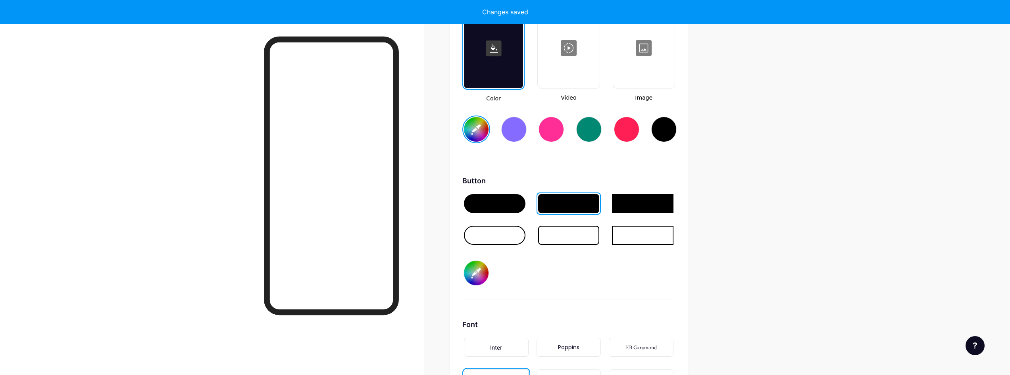
click at [557, 236] on div at bounding box center [568, 235] width 61 height 19
click at [480, 276] on input "#292929" at bounding box center [476, 273] width 25 height 25
type input "#ffffff"
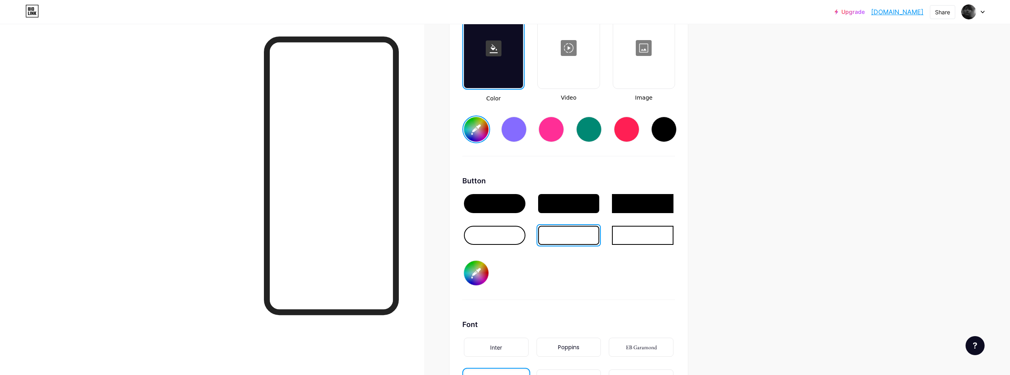
type input "#3c3939"
type input "#ffffff"
type input "#3e3c3c"
type input "#ffffff"
type input "#3f3b3b"
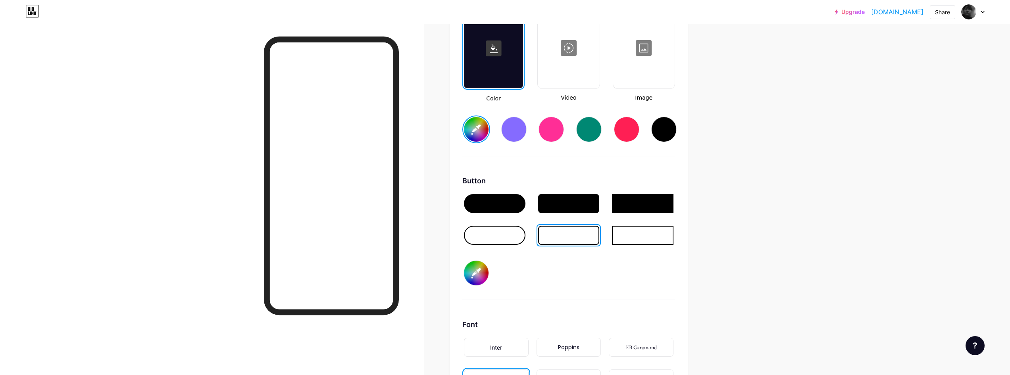
type input "#ffffff"
type input "#423e3e"
type input "#ffffff"
type input "#444040"
type input "#ffffff"
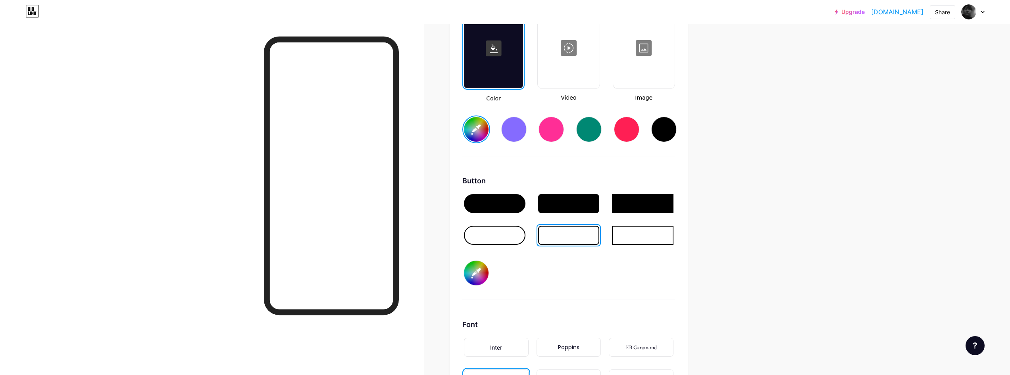
type input "#474343"
type input "#ffffff"
type input "#4a4545"
type input "#ffffff"
type input "#4c4848"
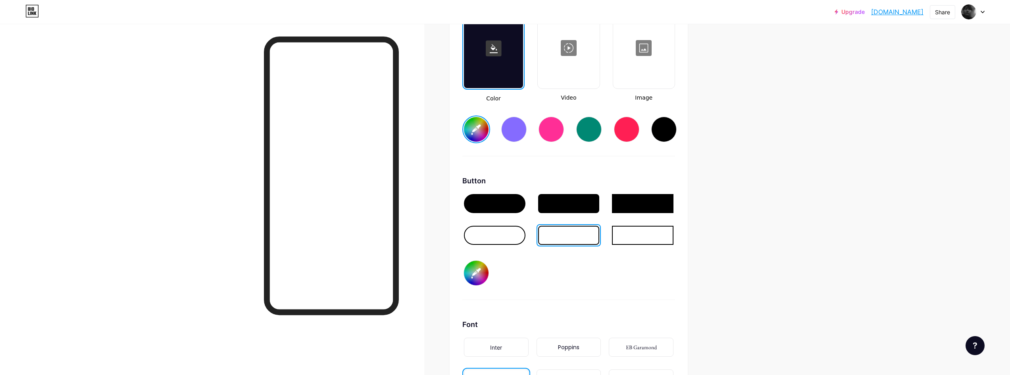
type input "#ffffff"
type input "#4f4a4a"
type input "#ffffff"
type input "#514d4d"
type input "#ffffff"
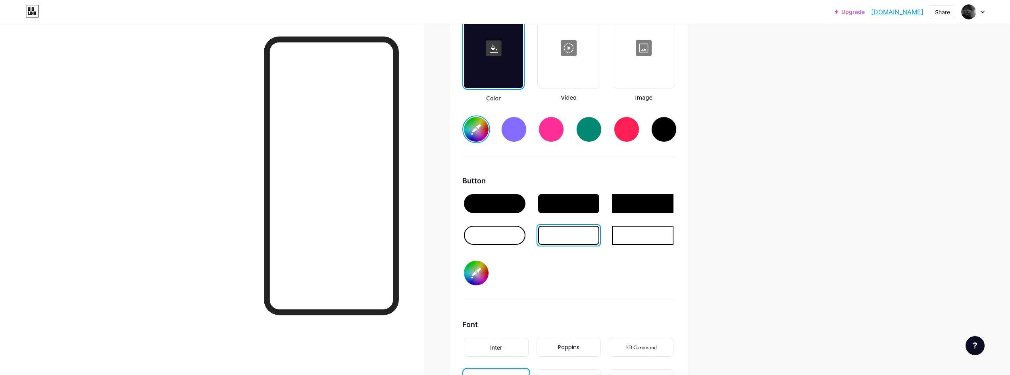
type input "#544f4f"
type input "#ffffff"
type input "#565252"
type input "#ffffff"
type input "#595454"
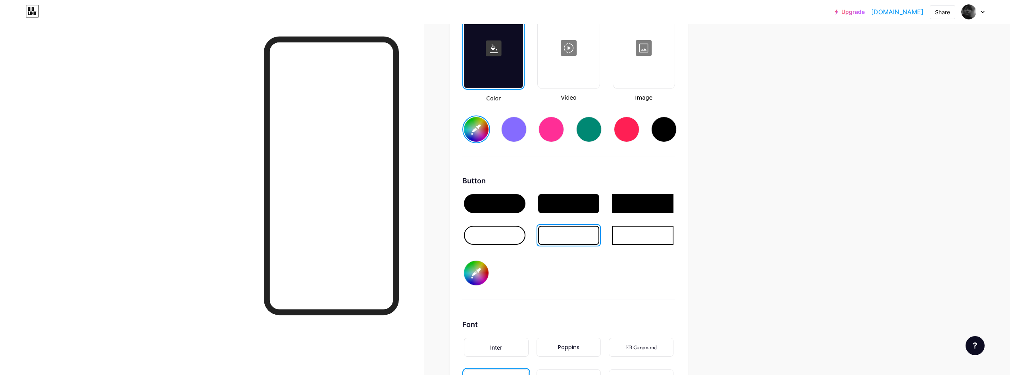
type input "#ffffff"
type input "#5c5757"
type input "#ffffff"
type input "#5f5959"
type input "#ffffff"
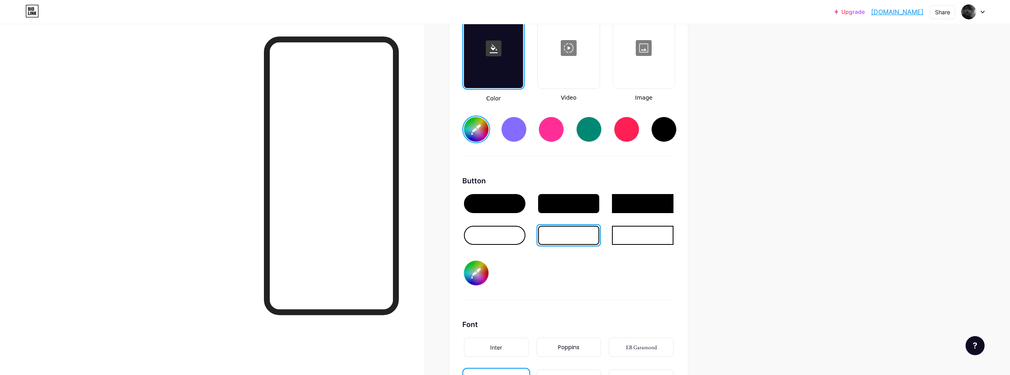
type input "#615c5c"
type input "#ffffff"
type input "#635f5f"
type input "#ffffff"
type input "#666060"
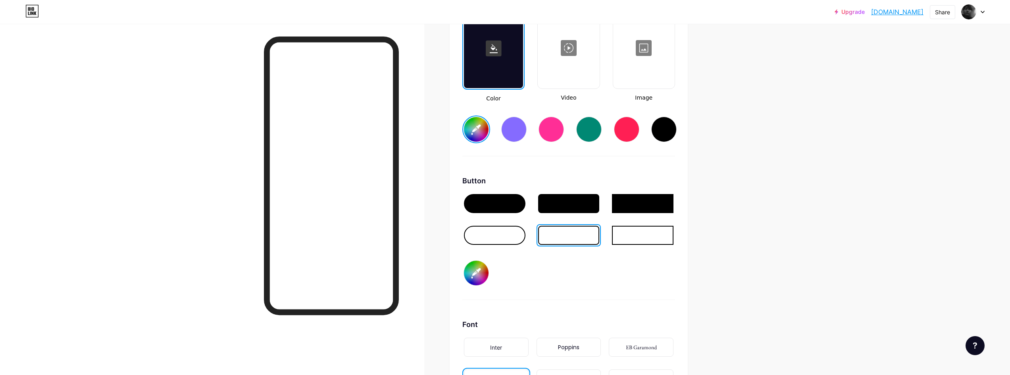
type input "#ffffff"
type input "#686464"
type input "#ffffff"
type input "#6b6666"
type input "#ffffff"
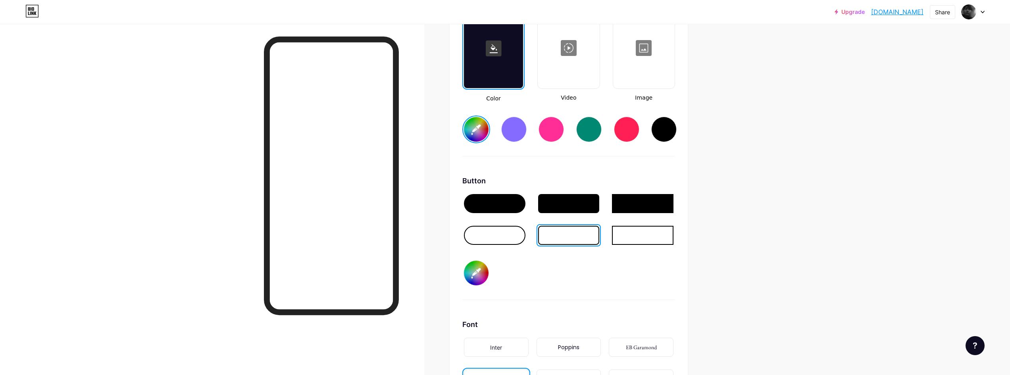
type input "#6d6969"
type input "#ffffff"
type input "#706b6b"
type input "#ffffff"
type input "#726e6e"
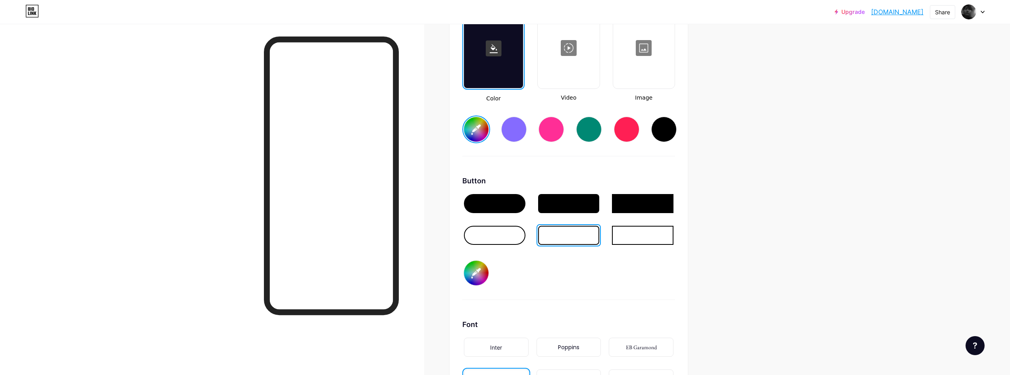
type input "#ffffff"
type input "#757070"
type input "#ffffff"
type input "#787373"
type input "#ffffff"
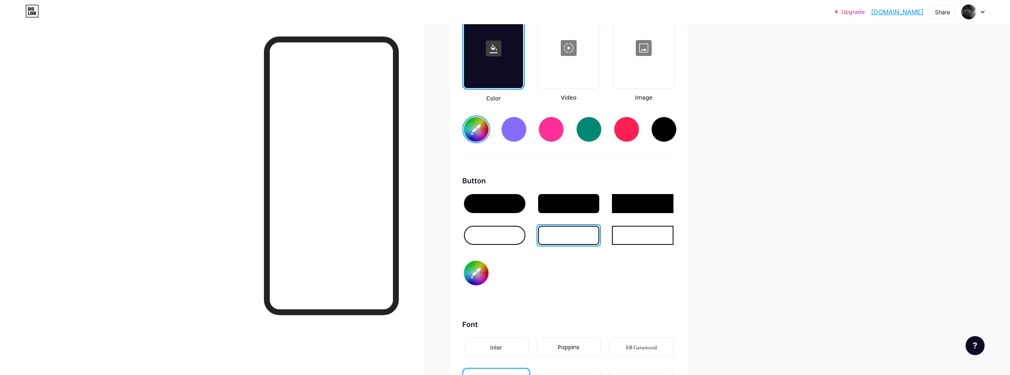
type input "#7d7878"
type input "#ffffff"
type input "#7f7a7a"
type input "#ffffff"
type input "#827d7d"
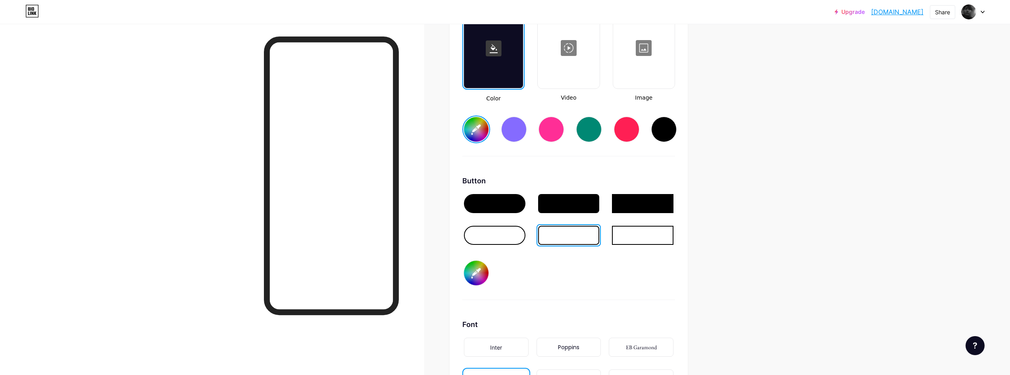
type input "#ffffff"
type input "#878282"
type input "#ffffff"
type input "#8a8585"
type input "#ffffff"
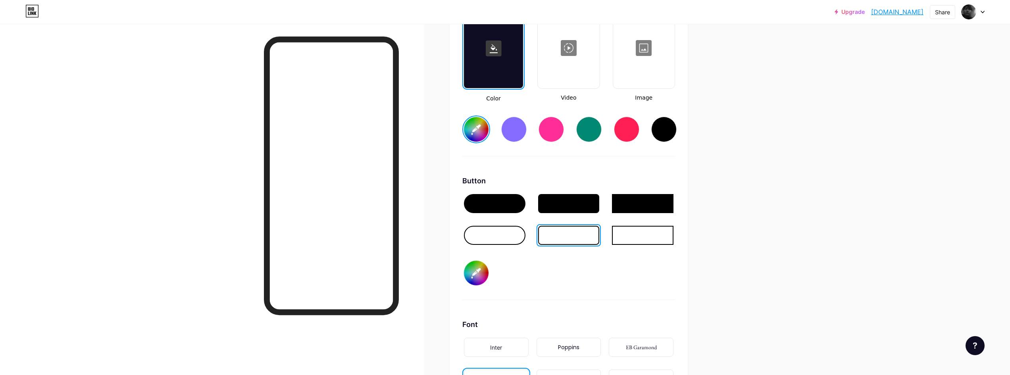
type input "#8c8787"
type input "#ffffff"
type input "#8f8a8a"
type input "#ffffff"
type input "#918d8d"
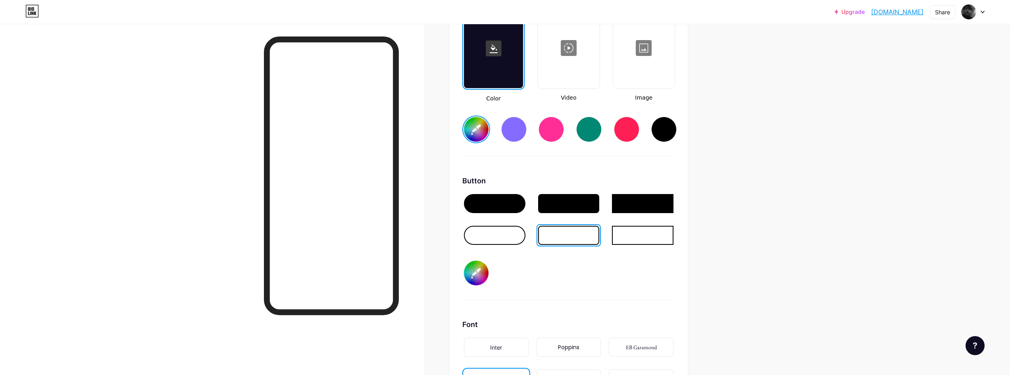
type input "#ffffff"
type input "#a09c9c"
type input "#ffffff"
type input "#ada9a9"
type input "#ffffff"
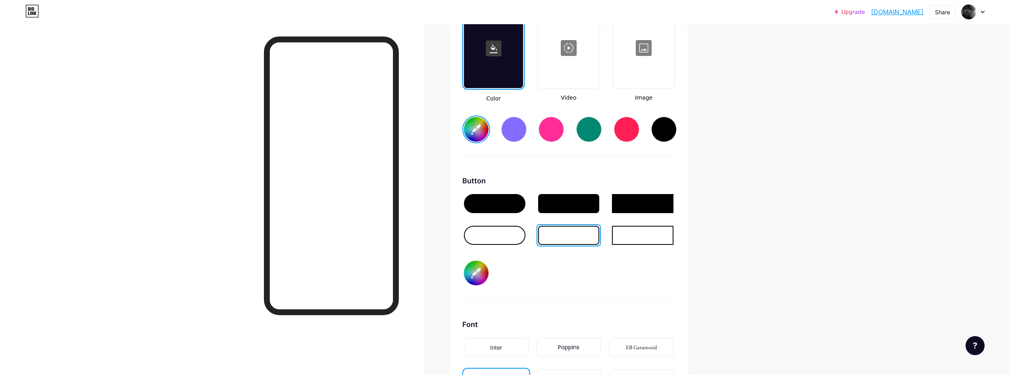
type input "#afacac"
type input "#ffffff"
type input "#b3b2b2"
type input "#ffffff"
type input "#b8b7b7"
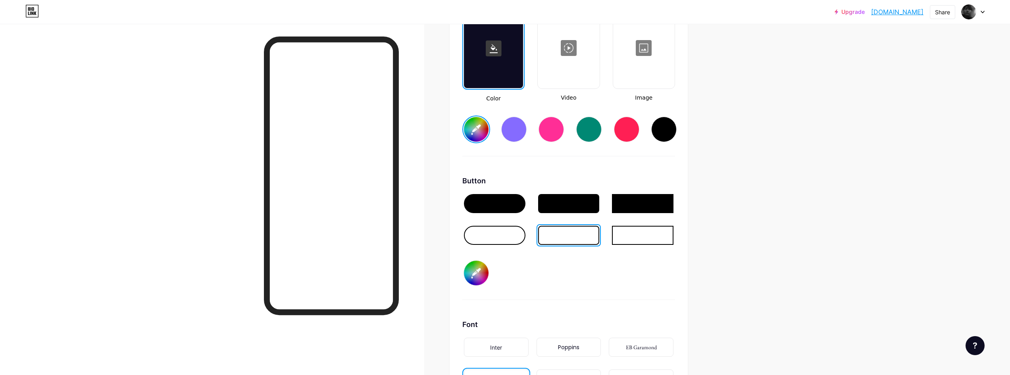
type input "#ffffff"
type input "#bbb9b9"
type input "#ffffff"
type input "#c0bfbf"
type input "#ffffff"
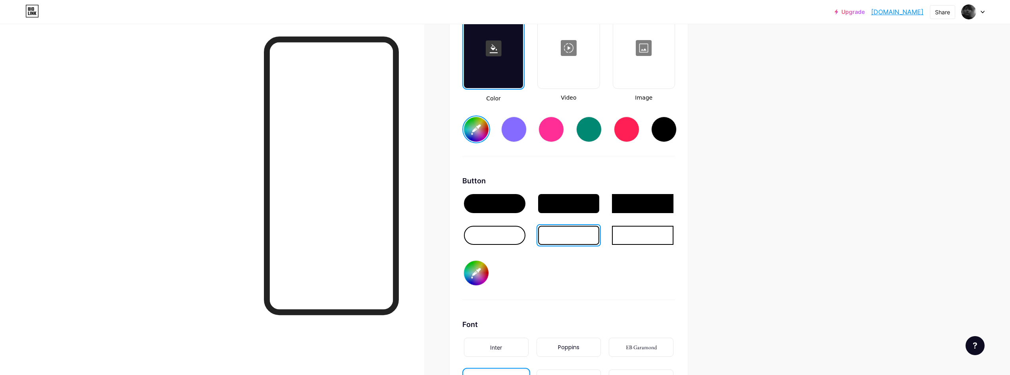
type input "#c2c2c2"
type input "#ffffff"
type input "#c7c7c7"
type input "#ffffff"
type input "#cccccc"
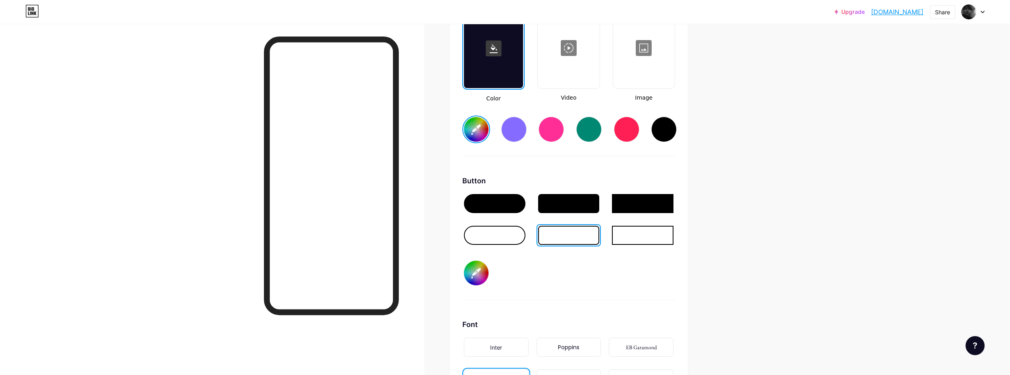
type input "#ffffff"
type input "#d1d1d1"
type input "#ffffff"
type input "#d4d4d4"
type input "#ffffff"
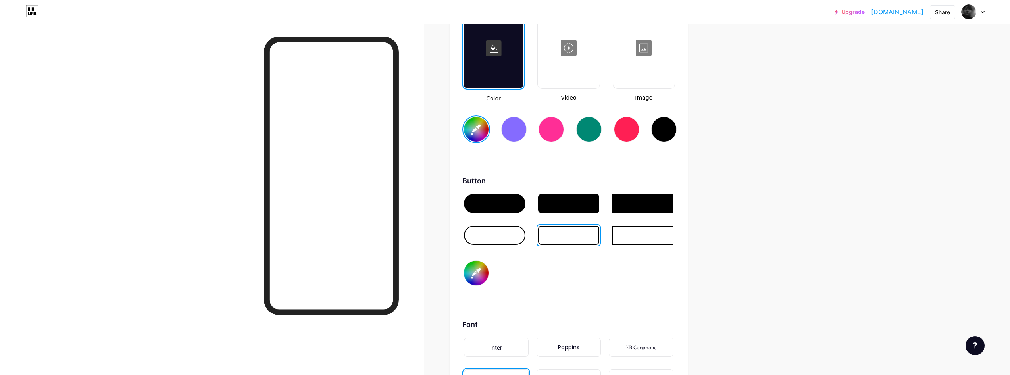
type input "#d6d6d6"
type input "#ffffff"
type input "#dbdbdb"
type input "#ffffff"
type input "#e0e0e0"
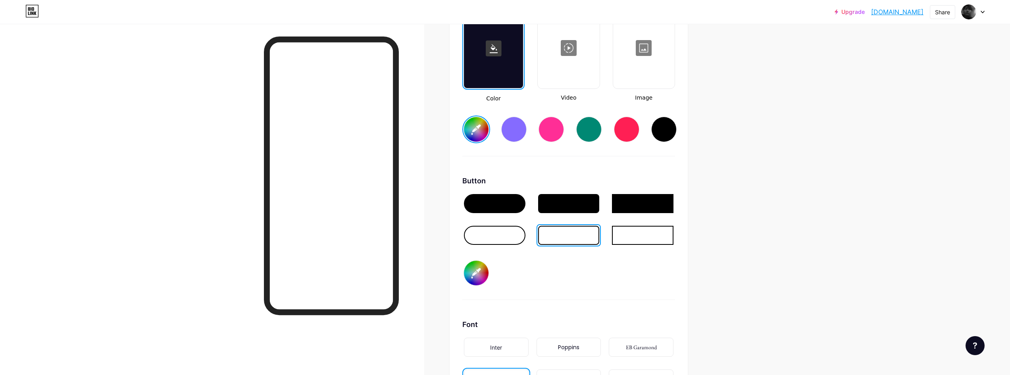
type input "#ffffff"
type input "#e3e3e3"
type input "#ffffff"
type input "#e8e8e8"
type input "#ffffff"
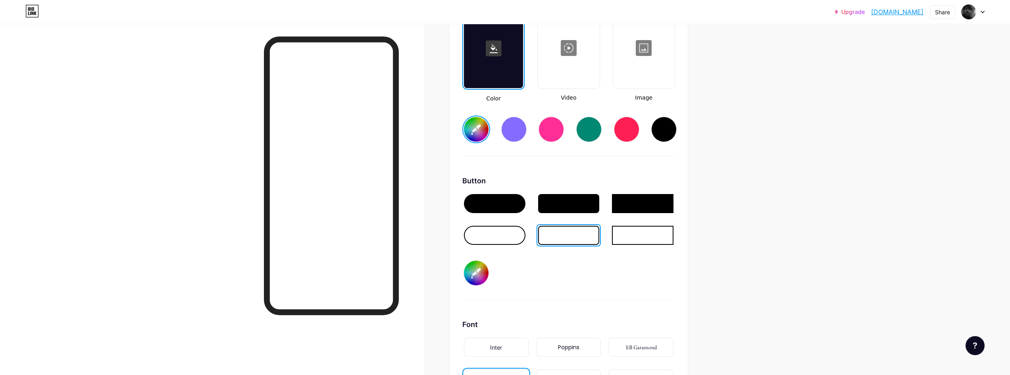
type input "#ededed"
type input "#ffffff"
type input "#f0f0f0"
click at [536, 274] on div "Button #ffffff" at bounding box center [568, 237] width 213 height 125
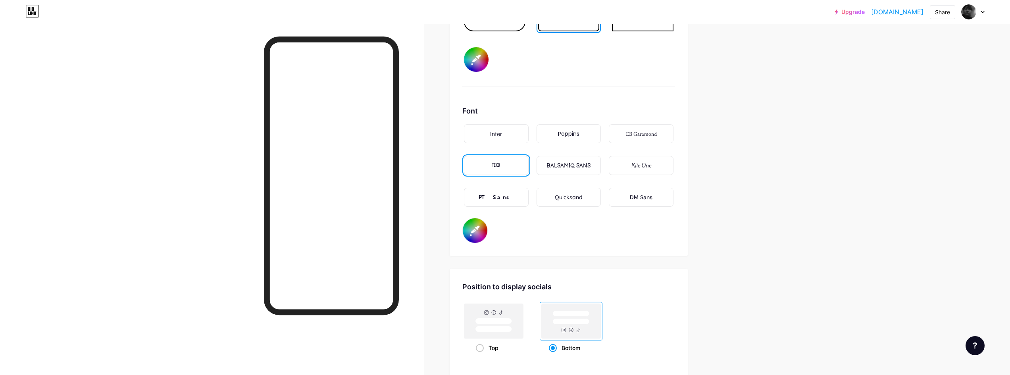
scroll to position [1271, 0]
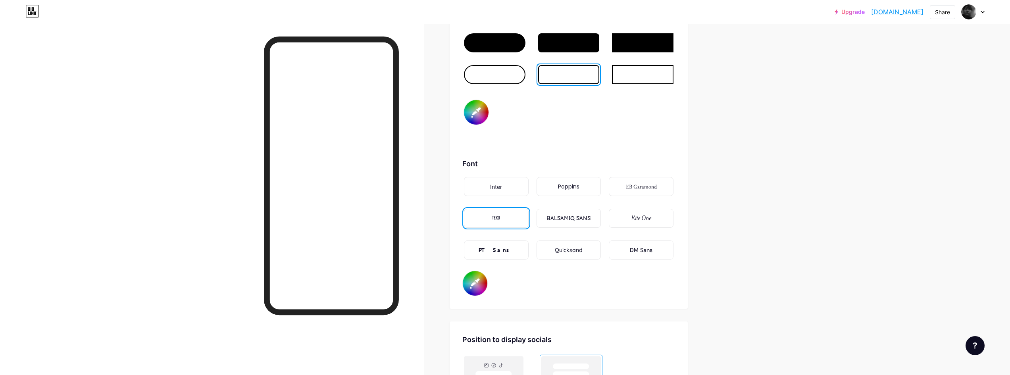
click at [574, 245] on div "Quicksand" at bounding box center [568, 249] width 65 height 19
click at [625, 223] on div "Kite One" at bounding box center [641, 218] width 65 height 19
click at [639, 184] on div "EB Garamond" at bounding box center [641, 186] width 31 height 8
click at [509, 215] on div "TEKO" at bounding box center [496, 218] width 65 height 19
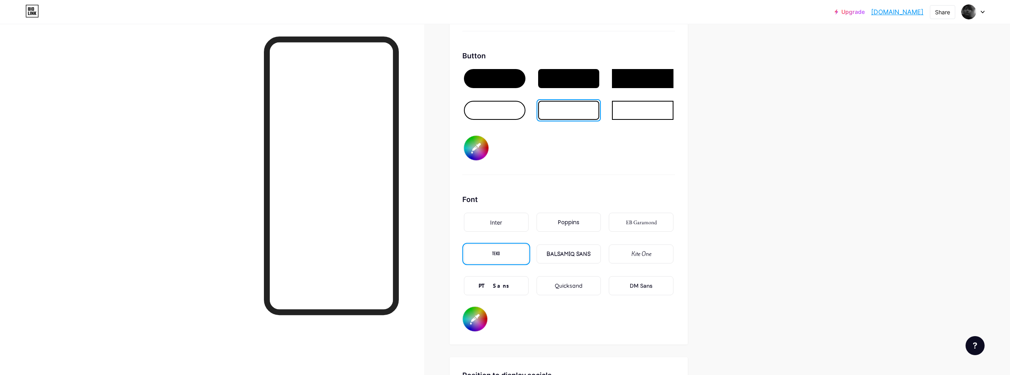
scroll to position [1165, 0]
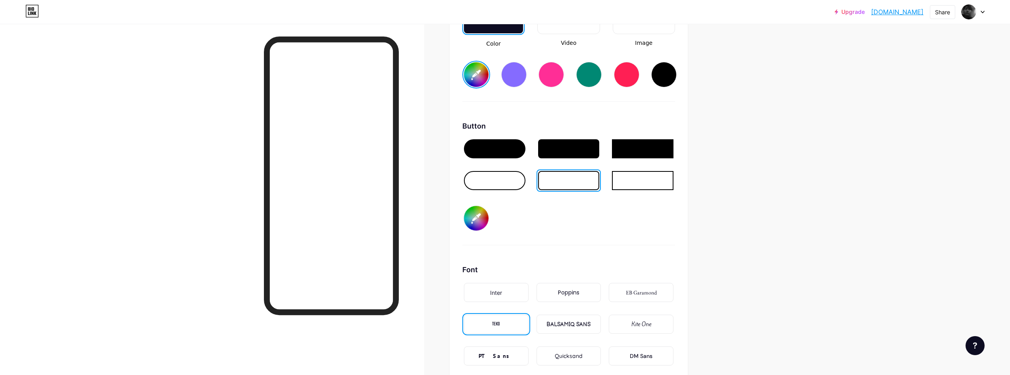
click at [555, 147] on div at bounding box center [568, 148] width 61 height 19
click at [484, 223] on input "#ffffff" at bounding box center [476, 218] width 25 height 25
click at [611, 251] on div "Background Color Video Image #171717 Button #575757 Font Inter Poppins EB Garam…" at bounding box center [568, 167] width 213 height 470
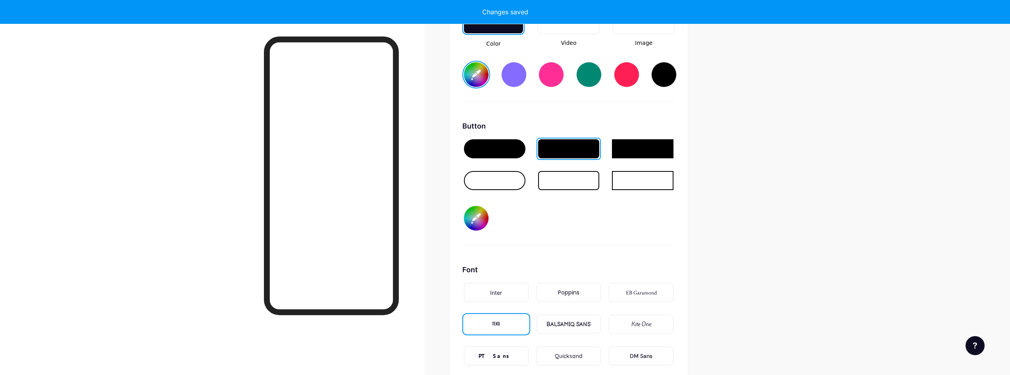
click at [477, 222] on input "#575757" at bounding box center [476, 218] width 25 height 25
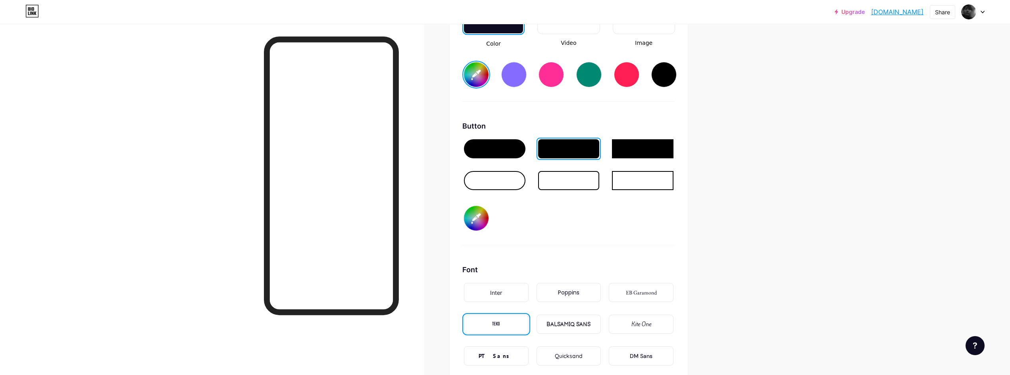
click at [599, 240] on div "Button #000000" at bounding box center [568, 183] width 213 height 125
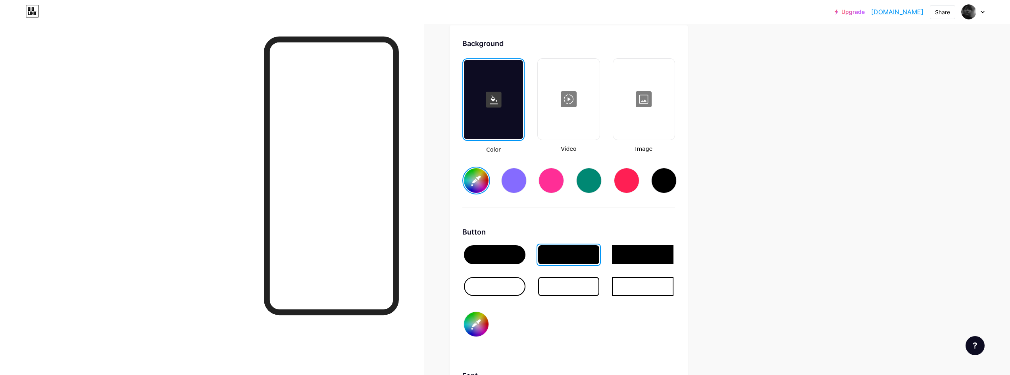
click at [484, 181] on input "#171717" at bounding box center [476, 180] width 25 height 25
click at [616, 228] on div "Button" at bounding box center [568, 232] width 213 height 11
click at [473, 179] on input "#2e2e2e" at bounding box center [476, 180] width 25 height 25
drag, startPoint x: 596, startPoint y: 233, endPoint x: 591, endPoint y: 232, distance: 5.3
click at [596, 233] on div "Button" at bounding box center [568, 232] width 213 height 11
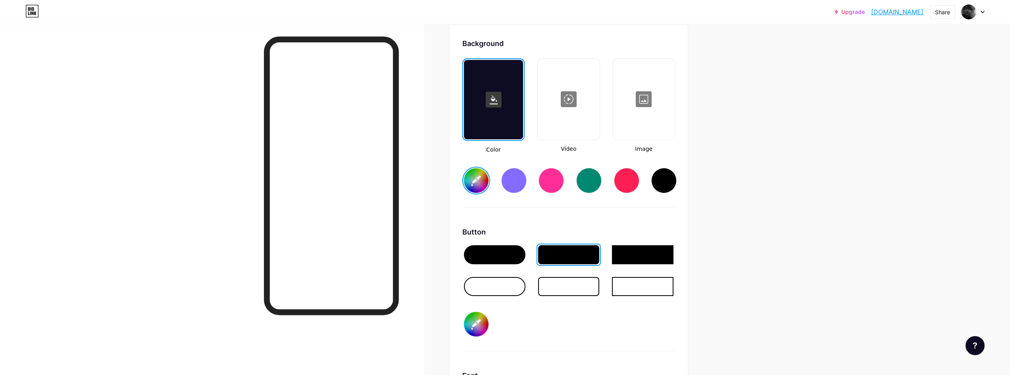
click at [479, 322] on input "#000000" at bounding box center [476, 324] width 25 height 25
click at [574, 230] on div "Button" at bounding box center [568, 232] width 213 height 11
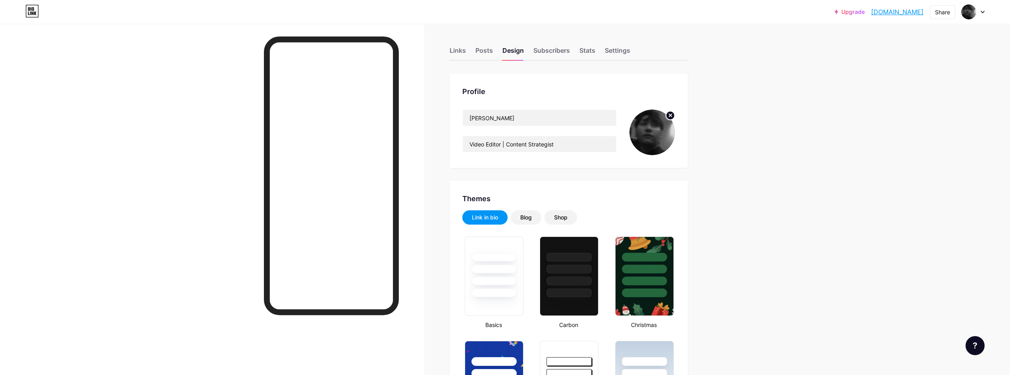
scroll to position [0, 0]
click at [489, 52] on div "Posts" at bounding box center [483, 53] width 17 height 14
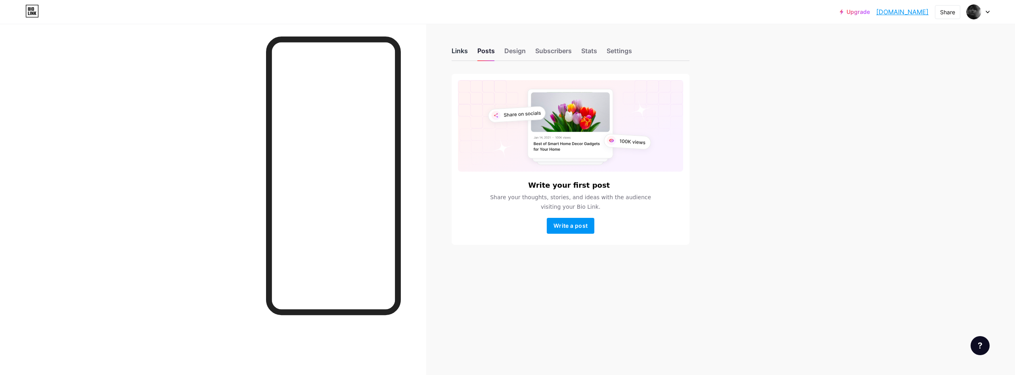
click at [461, 49] on div "Links" at bounding box center [460, 53] width 16 height 14
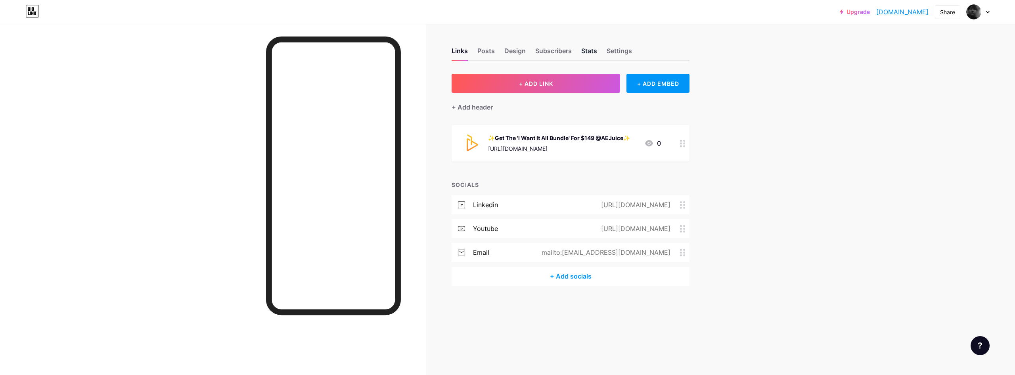
click at [582, 57] on div "Stats" at bounding box center [590, 53] width 16 height 14
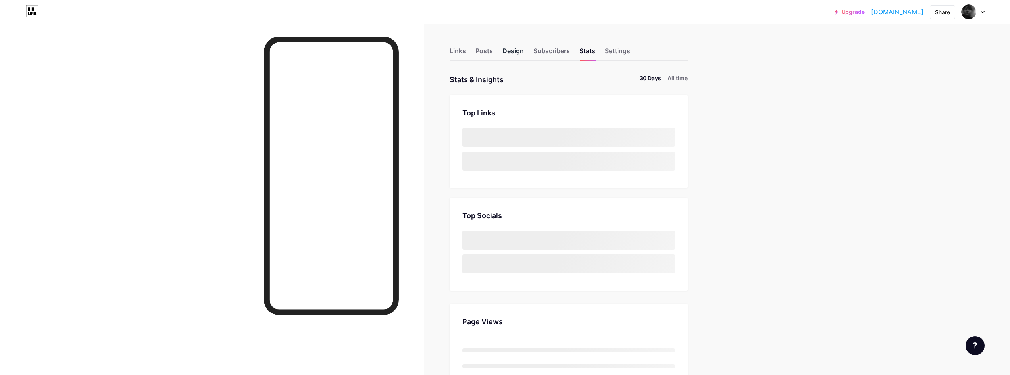
click at [517, 52] on div "Design" at bounding box center [512, 53] width 21 height 14
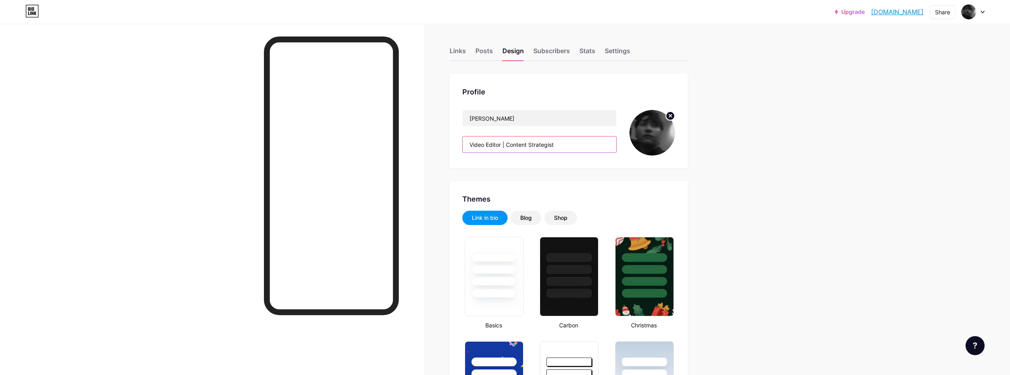
click at [559, 146] on input "Video Editor | Content Strategist" at bounding box center [540, 144] width 154 height 16
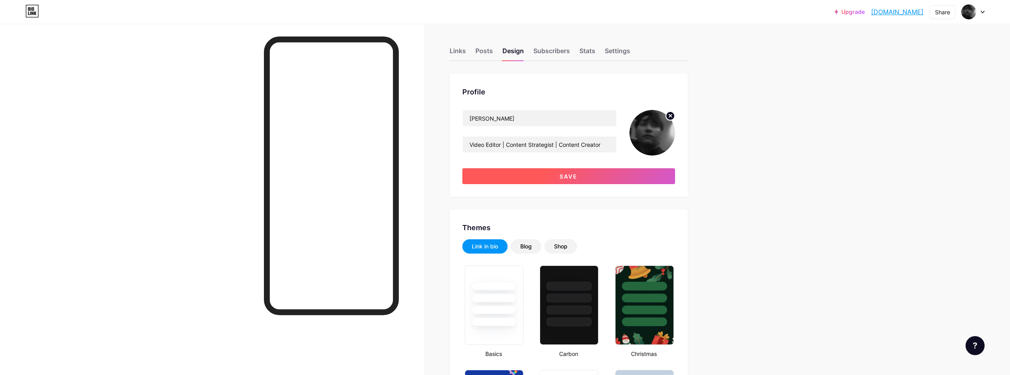
click at [520, 175] on button "Save" at bounding box center [568, 176] width 213 height 16
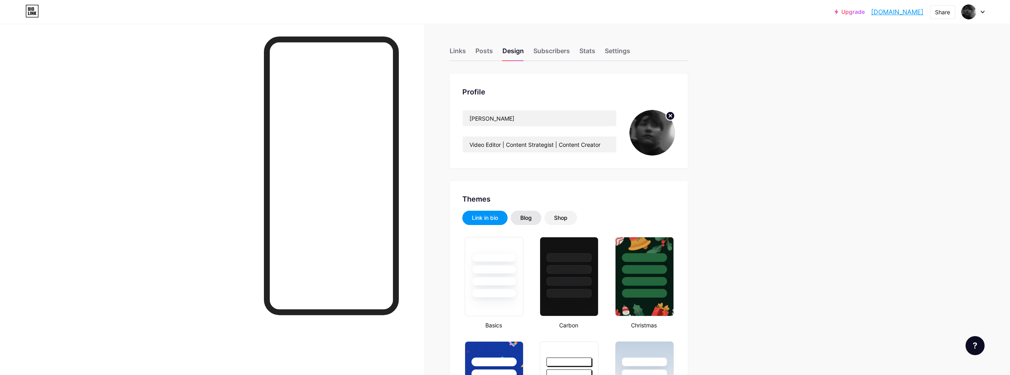
click at [528, 219] on div "Blog" at bounding box center [526, 218] width 12 height 8
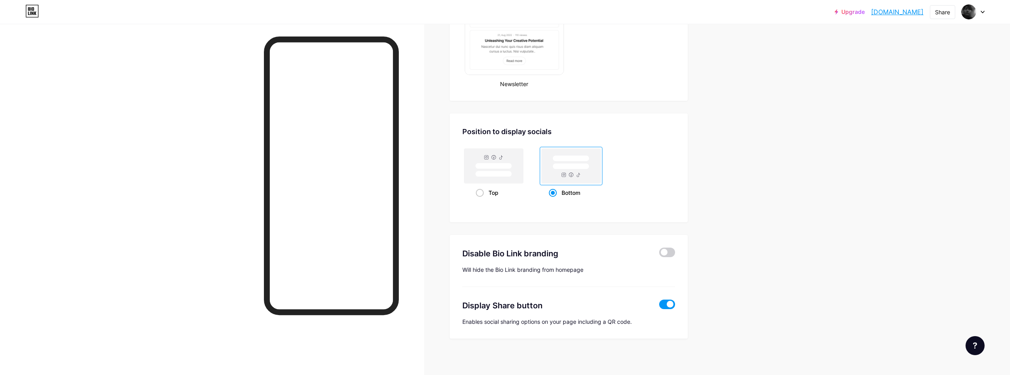
scroll to position [489, 0]
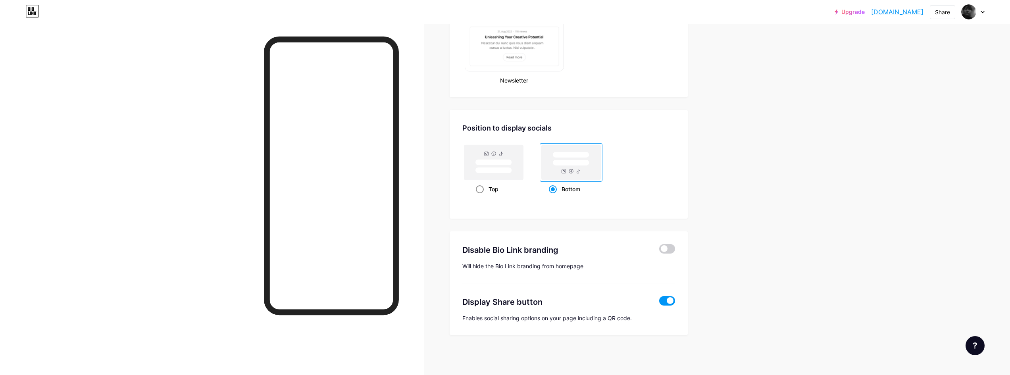
click at [496, 193] on div "Top" at bounding box center [493, 189] width 35 height 15
click at [481, 196] on input "Top" at bounding box center [478, 198] width 5 height 5
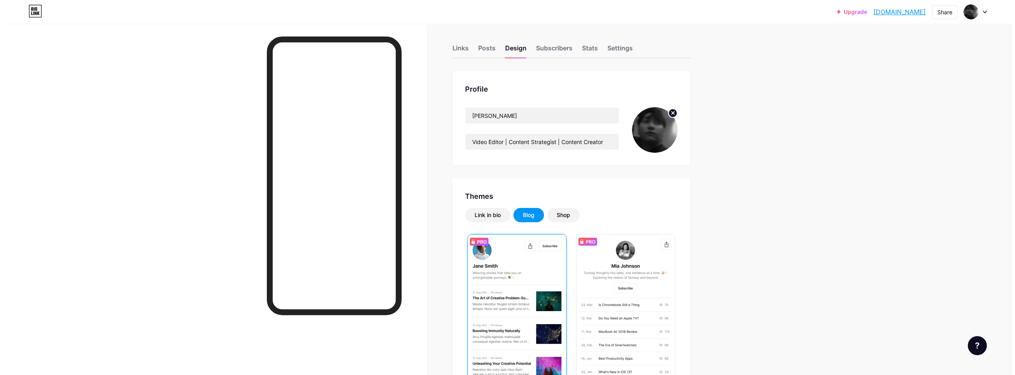
scroll to position [0, 0]
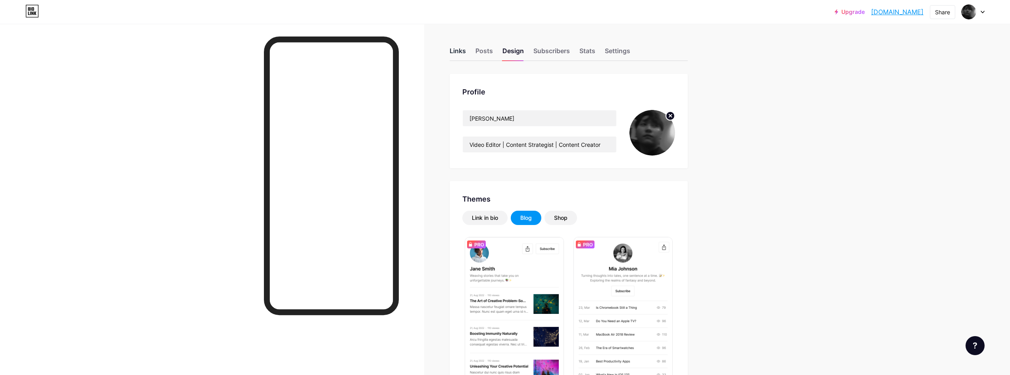
click at [458, 49] on div "Links" at bounding box center [457, 53] width 16 height 14
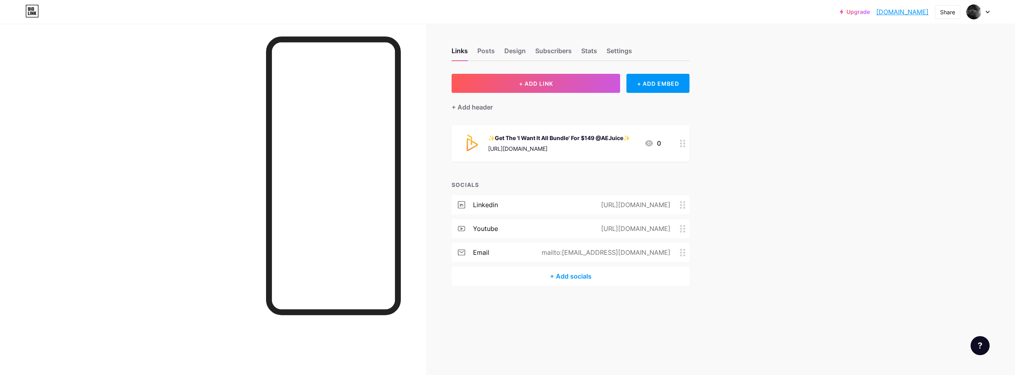
click at [559, 278] on div "+ Add socials" at bounding box center [571, 276] width 238 height 19
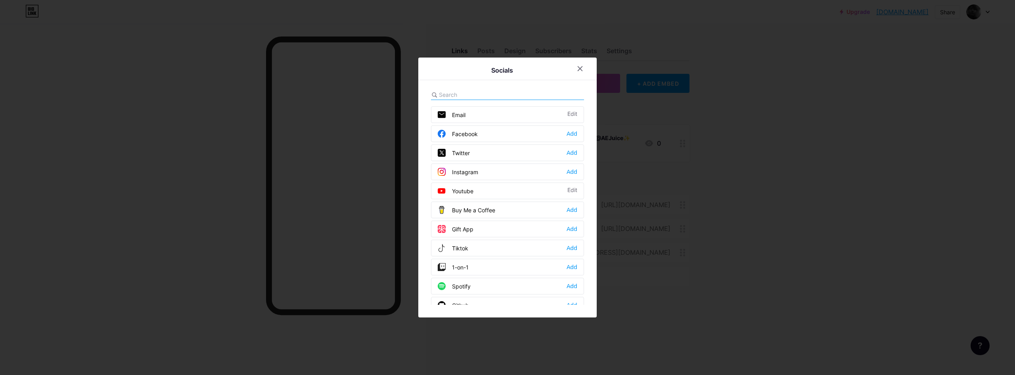
click at [473, 150] on div "Twitter Add" at bounding box center [507, 152] width 153 height 17
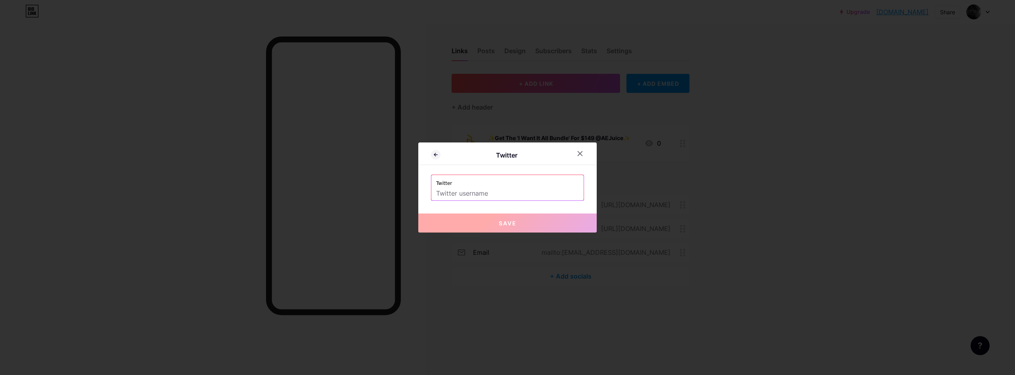
click at [495, 192] on input "text" at bounding box center [507, 193] width 143 height 13
paste input "[URL][DOMAIN_NAME]"
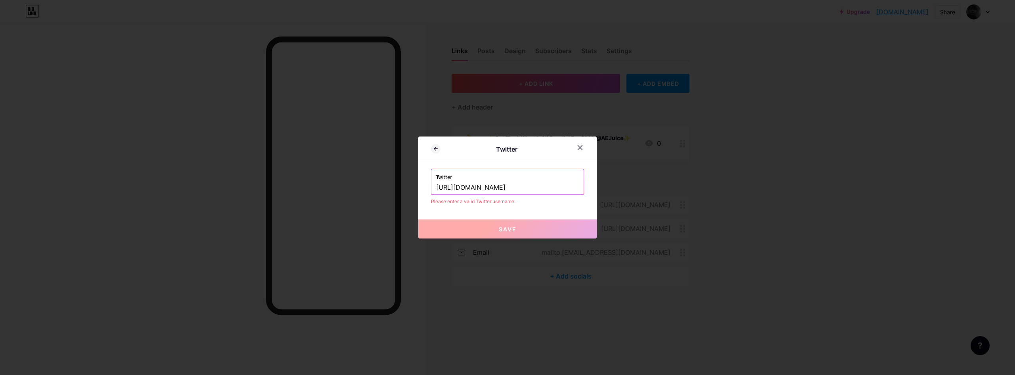
click at [480, 191] on input "[URL][DOMAIN_NAME]" at bounding box center [507, 187] width 143 height 13
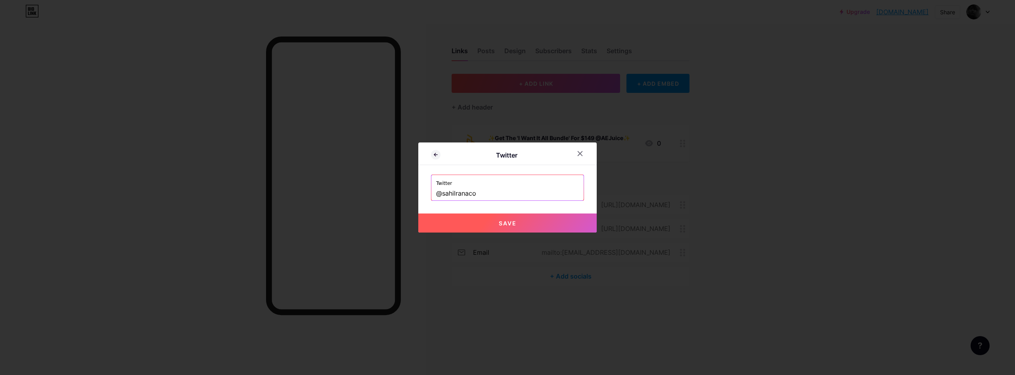
click at [477, 217] on button "Save" at bounding box center [507, 222] width 179 height 19
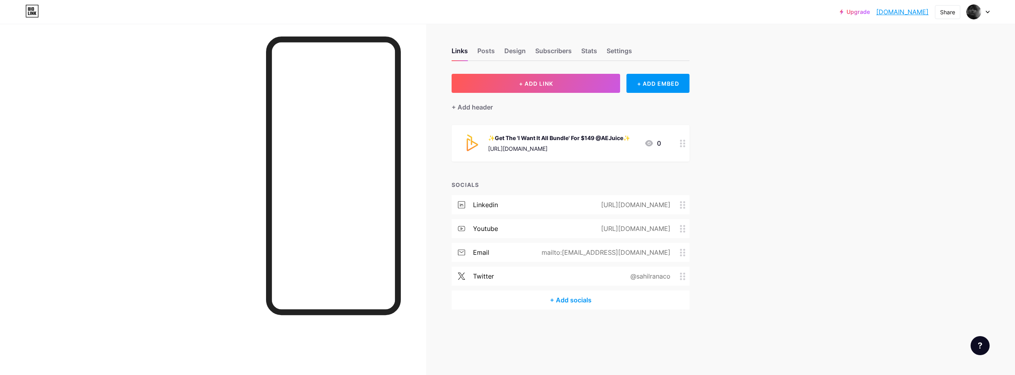
click at [558, 296] on div "+ Add socials" at bounding box center [571, 299] width 238 height 19
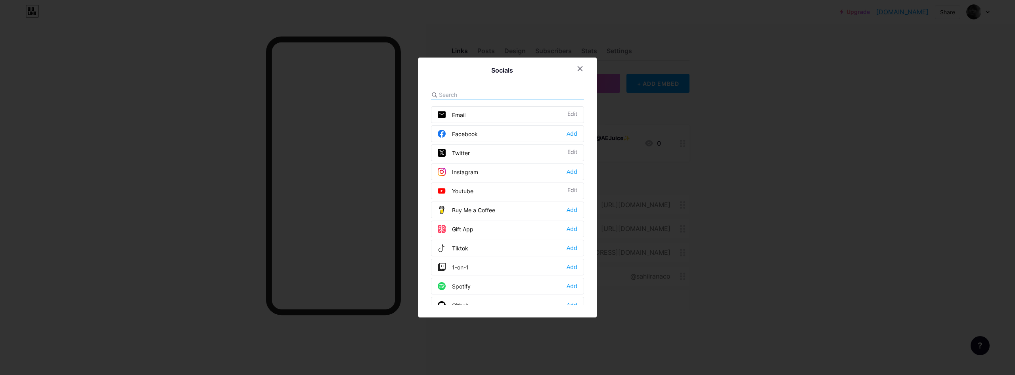
click at [480, 90] on div at bounding box center [507, 95] width 153 height 10
click at [484, 96] on input "text" at bounding box center [483, 94] width 88 height 8
click at [580, 69] on icon at bounding box center [580, 69] width 4 height 4
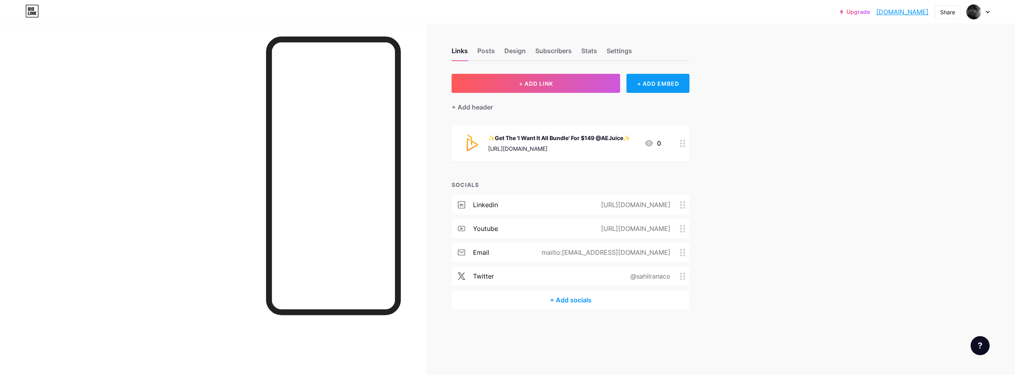
click at [632, 81] on div "+ ADD EMBED" at bounding box center [658, 83] width 63 height 19
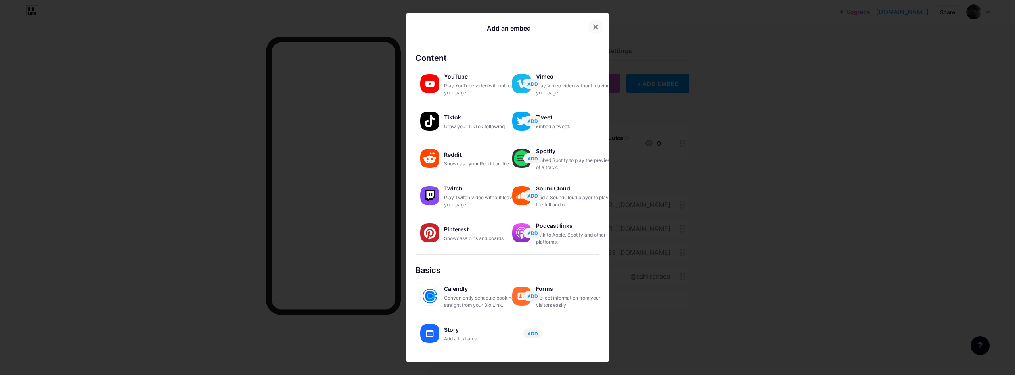
click at [597, 28] on div at bounding box center [596, 27] width 14 height 14
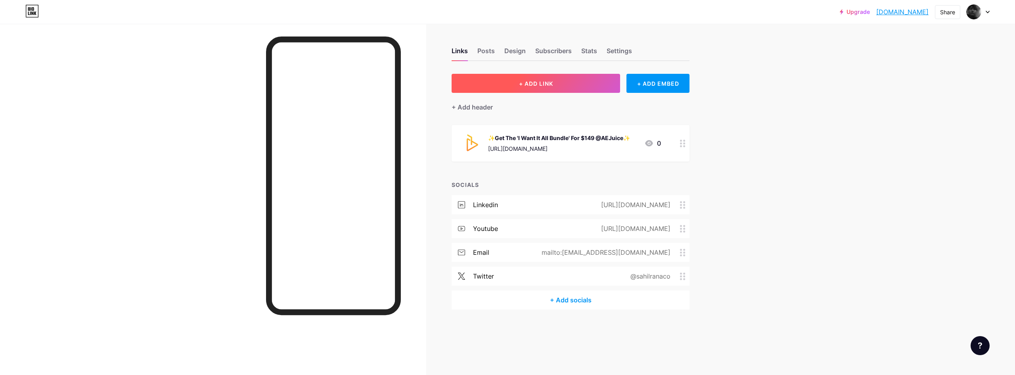
click at [588, 84] on button "+ ADD LINK" at bounding box center [536, 83] width 169 height 19
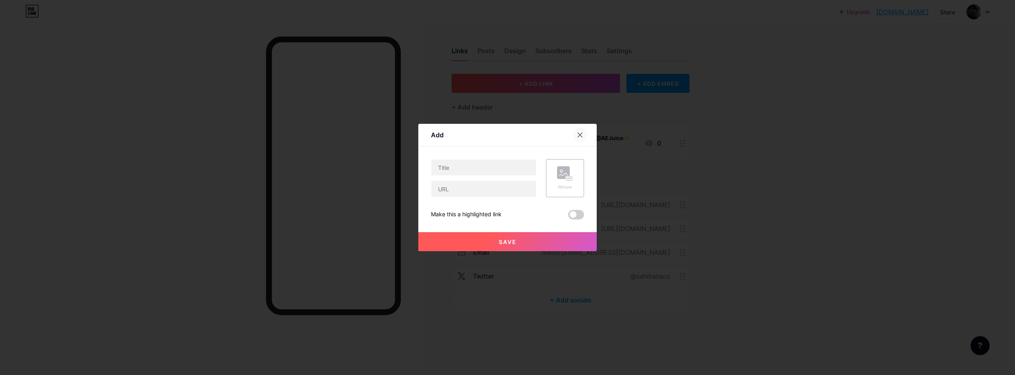
click at [582, 138] on icon at bounding box center [580, 135] width 6 height 6
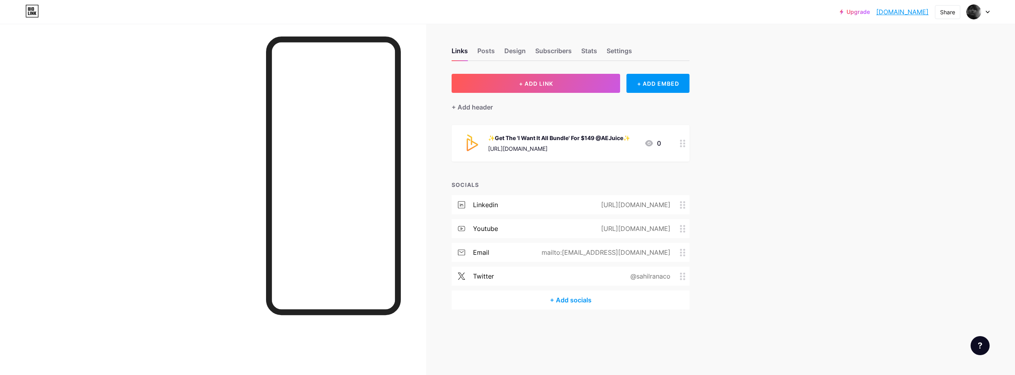
click at [575, 301] on div "+ Add socials" at bounding box center [571, 299] width 238 height 19
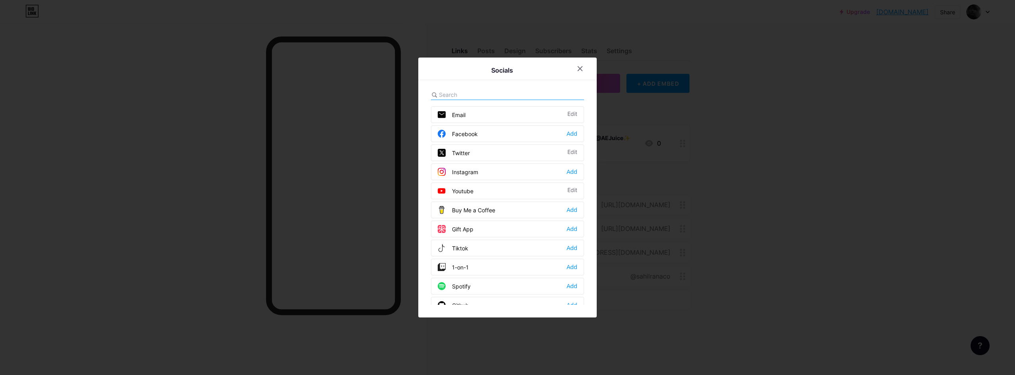
click at [518, 171] on div "Instagram Add" at bounding box center [507, 171] width 153 height 17
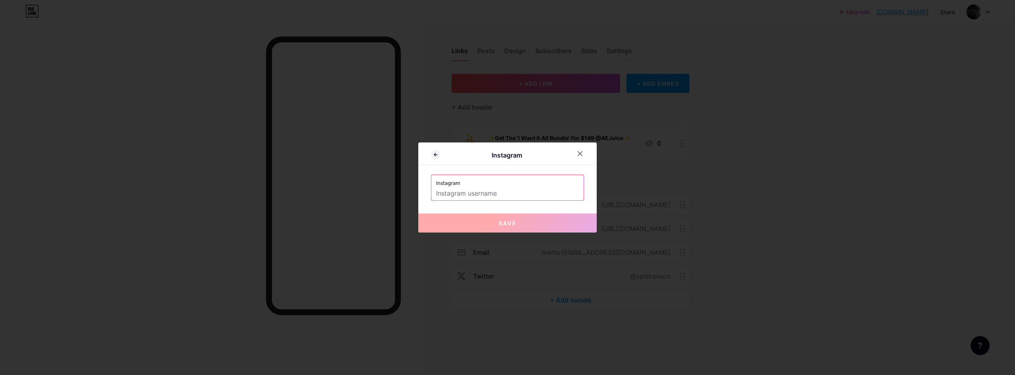
click at [520, 197] on input "text" at bounding box center [507, 193] width 143 height 13
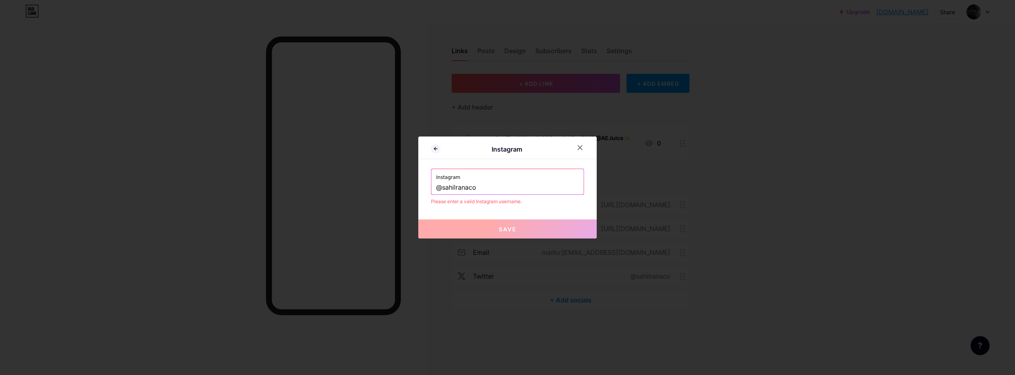
click at [445, 187] on input "@sahilranaco" at bounding box center [507, 187] width 143 height 13
click at [442, 193] on input "@sahilranaco" at bounding box center [507, 187] width 143 height 13
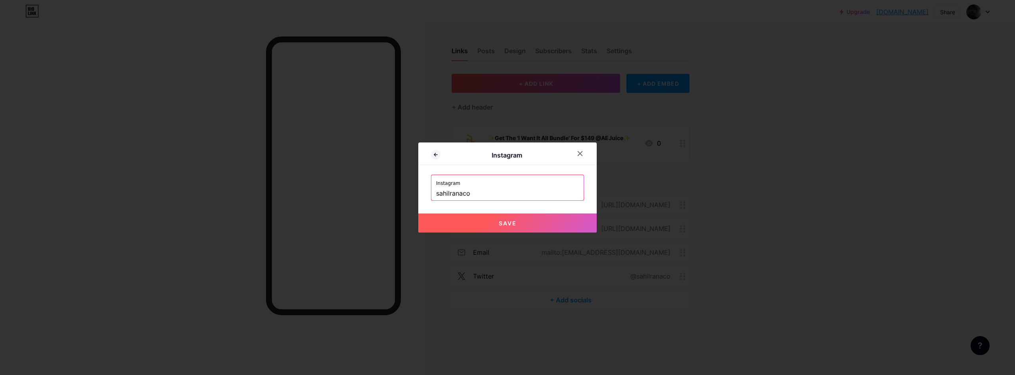
click at [497, 222] on button "Save" at bounding box center [507, 222] width 179 height 19
